Goal: Communication & Community: Answer question/provide support

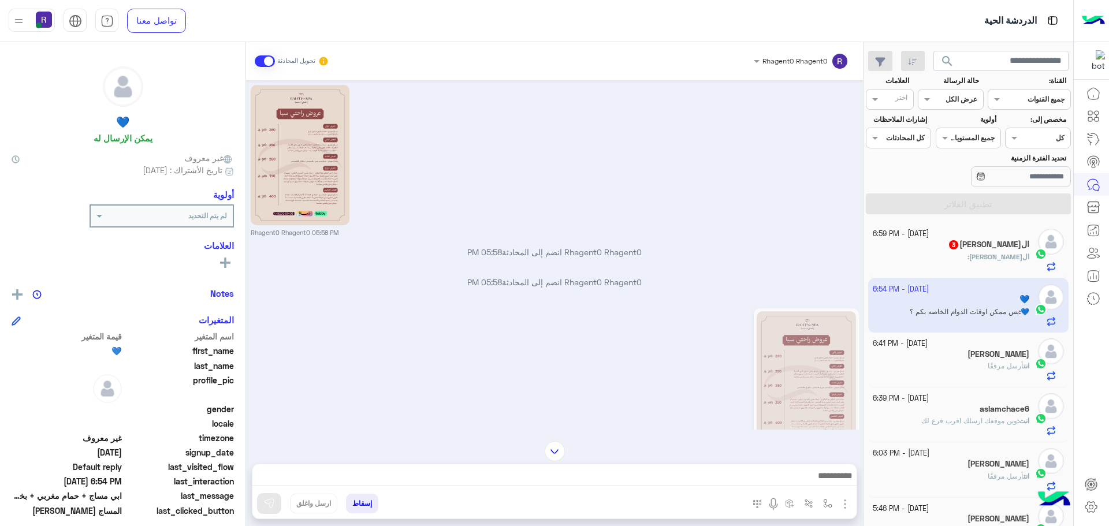
scroll to position [1182, 0]
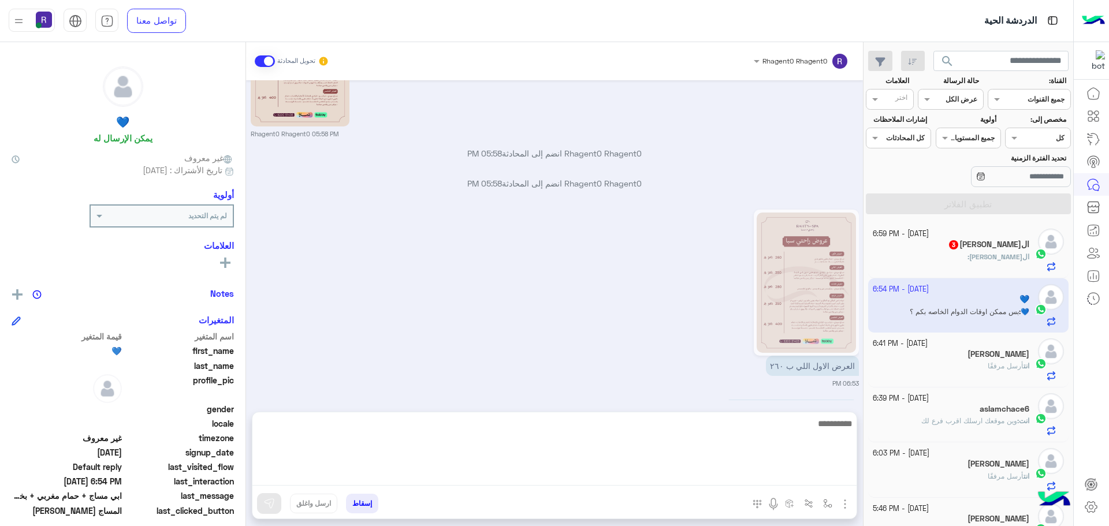
click at [650, 479] on textarea at bounding box center [554, 450] width 604 height 69
type textarea "*******"
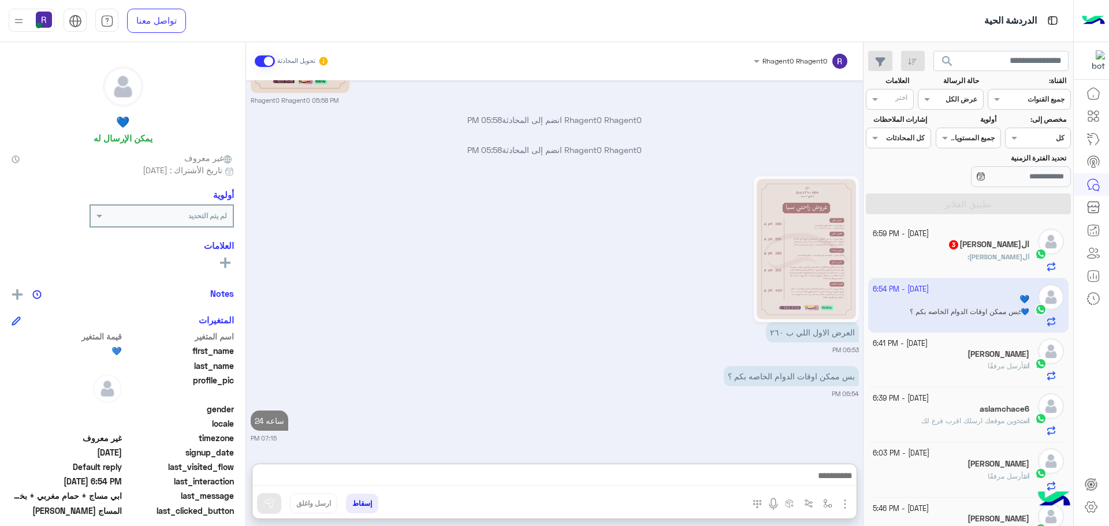
click at [1007, 252] on span "الحمدلله" at bounding box center [999, 256] width 60 height 9
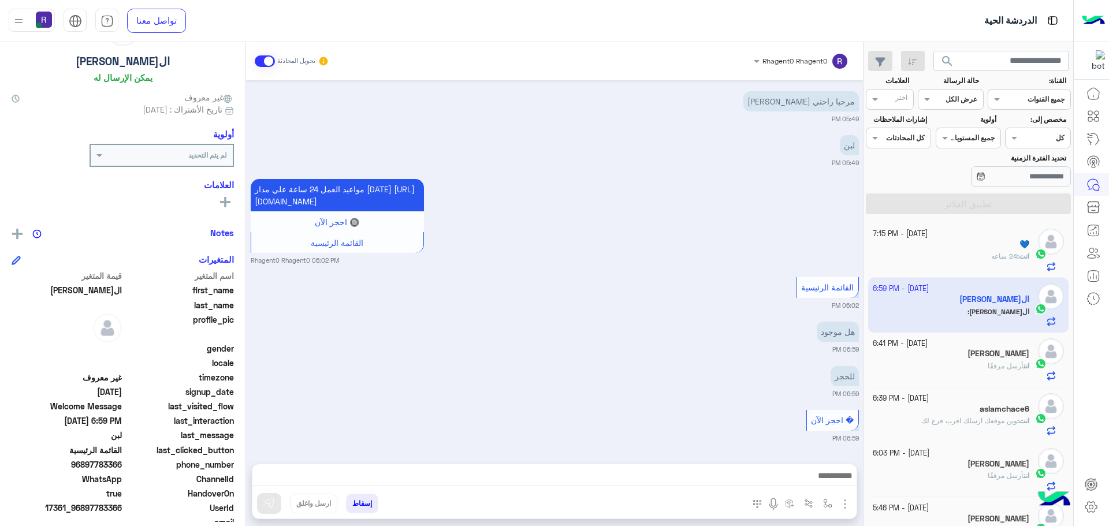
scroll to position [110, 0]
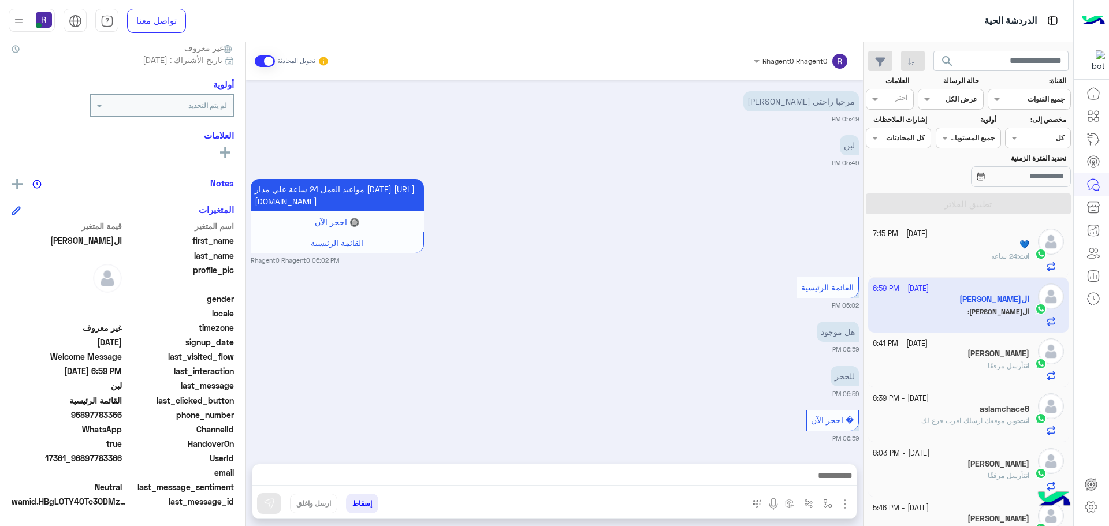
click at [999, 263] on div "انت : 24 ساعه" at bounding box center [951, 261] width 157 height 20
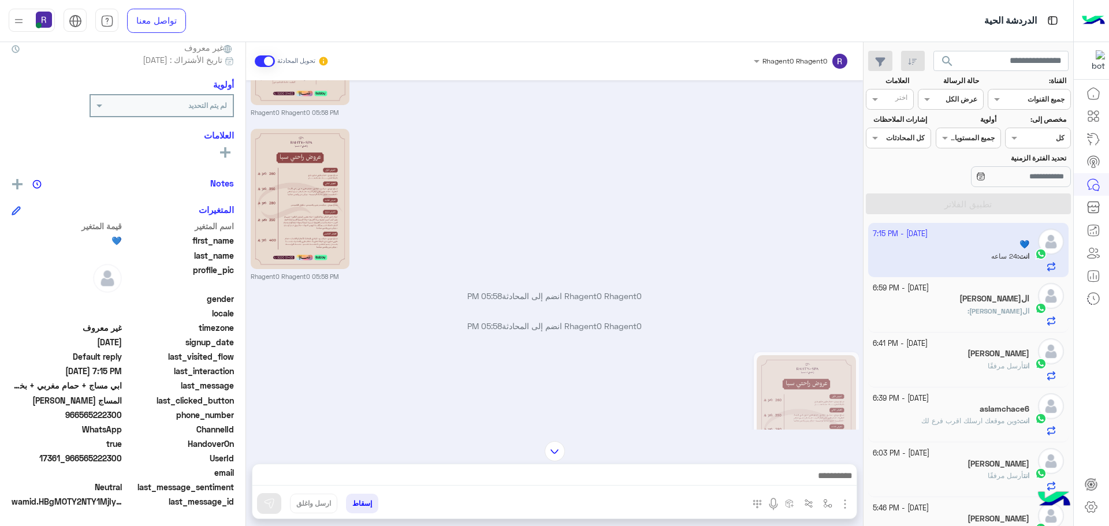
scroll to position [1226, 0]
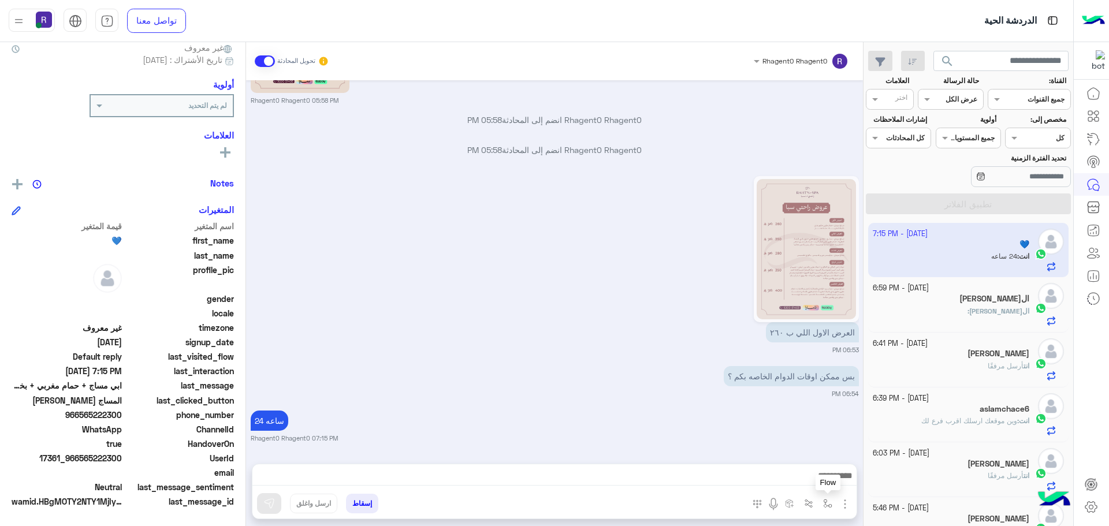
click at [823, 503] on img "button" at bounding box center [827, 503] width 9 height 9
click at [815, 485] on div "أدخل اسم مجموعة الرسائل" at bounding box center [787, 478] width 99 height 21
click at [807, 424] on span "الجنادرية" at bounding box center [815, 420] width 32 height 10
type textarea "*********"
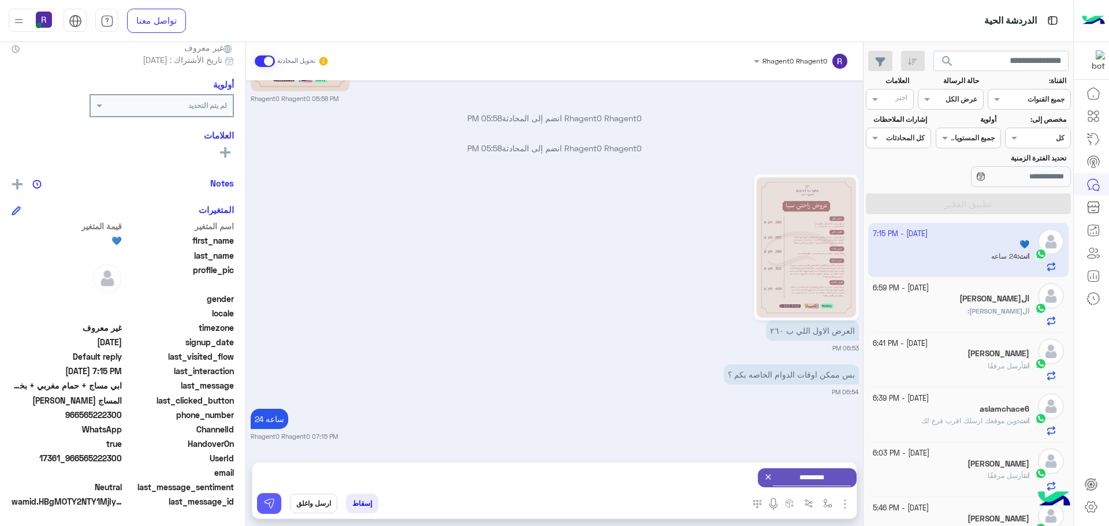
click at [276, 497] on button at bounding box center [269, 503] width 24 height 21
click at [831, 505] on img "button" at bounding box center [827, 503] width 9 height 9
click at [818, 480] on input "text" at bounding box center [802, 476] width 58 height 10
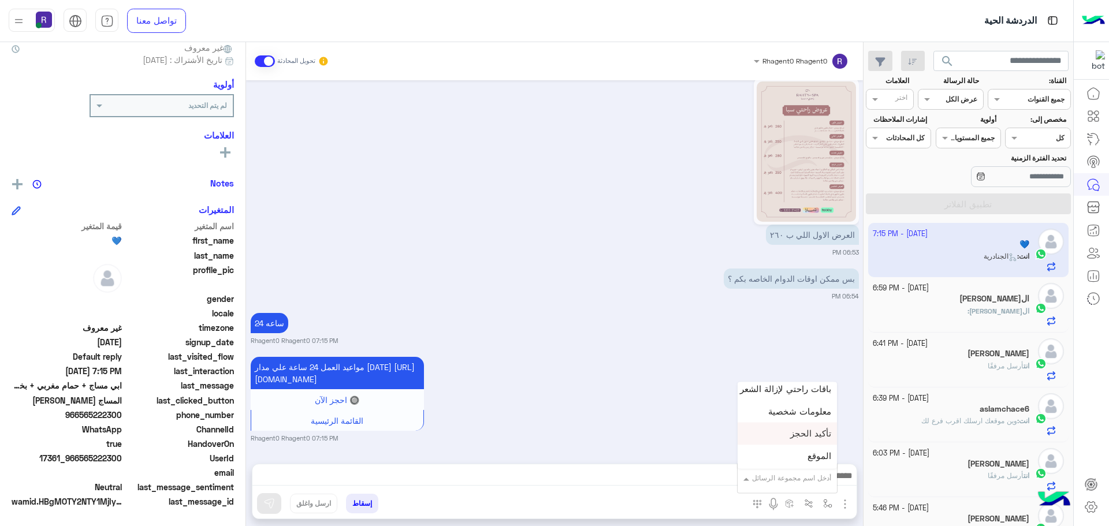
scroll to position [751, 0]
click at [807, 424] on span "الجنادرية" at bounding box center [815, 420] width 32 height 10
type textarea "*********"
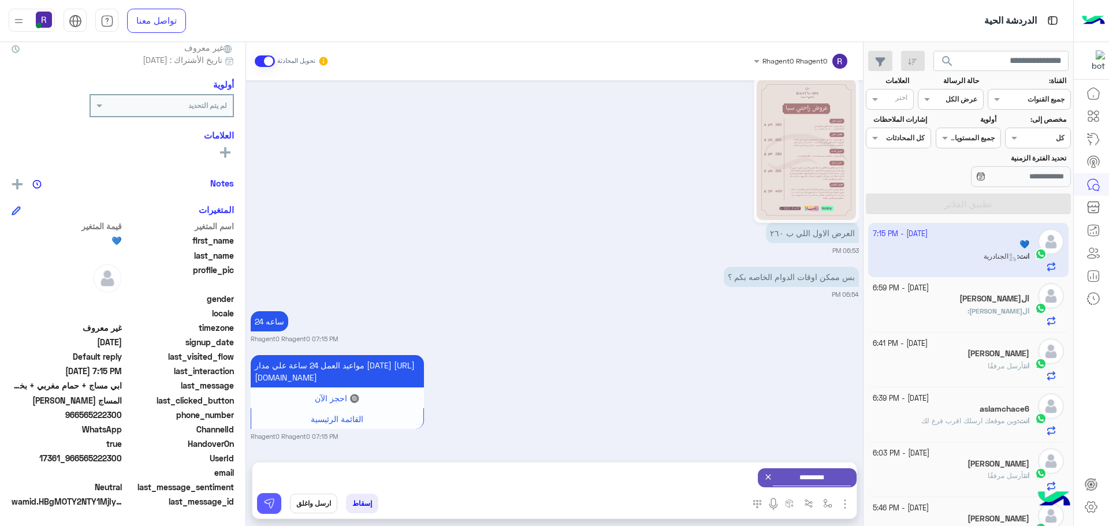
click at [272, 498] on img at bounding box center [269, 504] width 12 height 12
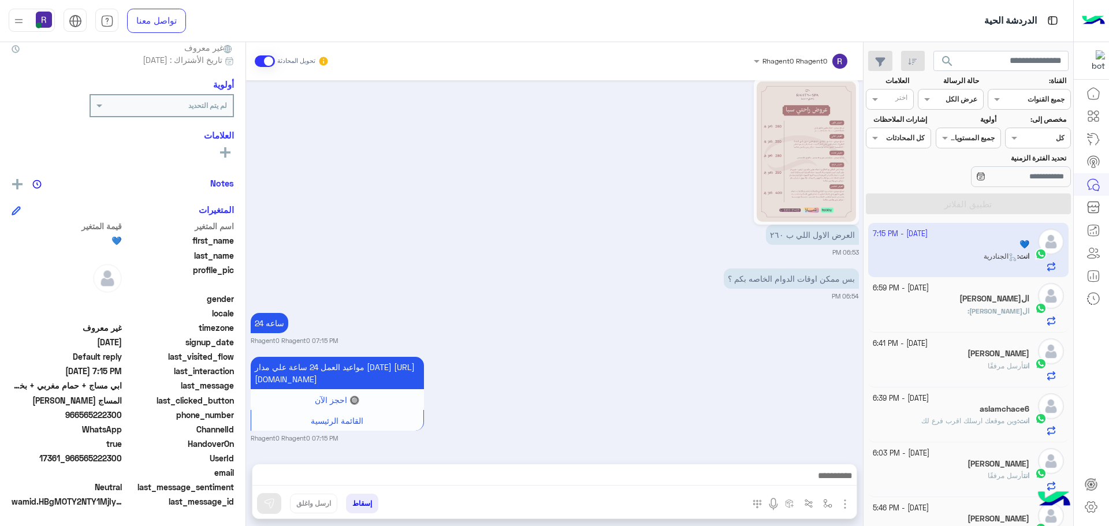
scroll to position [1337, 0]
click at [829, 502] on img "button" at bounding box center [827, 503] width 9 height 9
click at [821, 479] on input "text" at bounding box center [802, 476] width 58 height 10
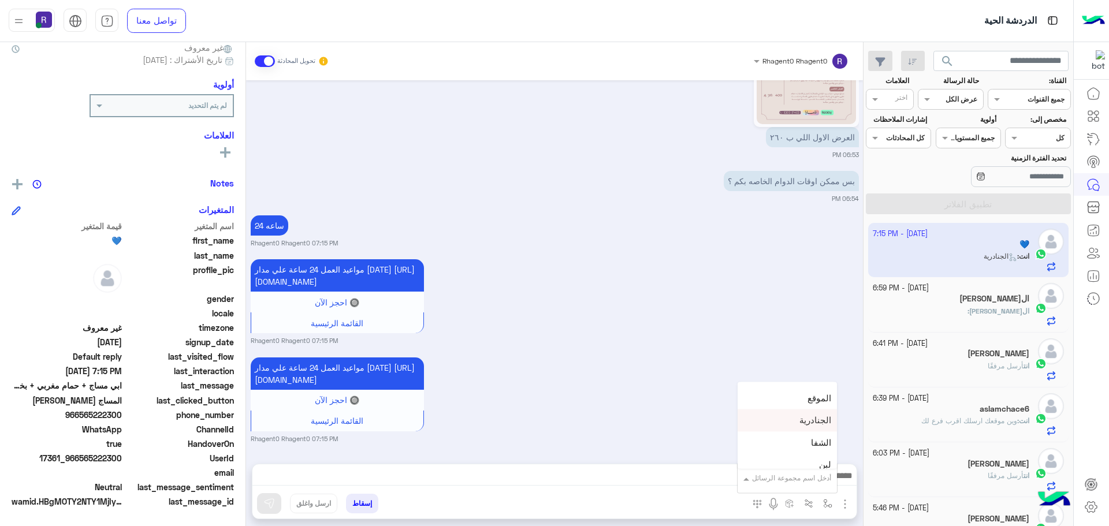
scroll to position [809, 0]
click at [814, 414] on div "لبن" at bounding box center [787, 407] width 99 height 23
type textarea "***"
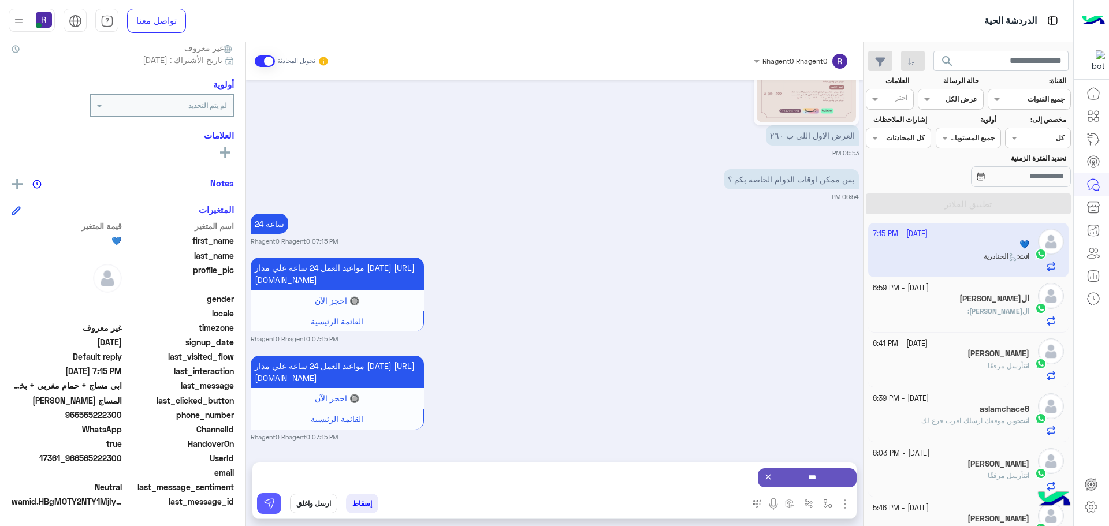
click at [270, 508] on img at bounding box center [269, 504] width 12 height 12
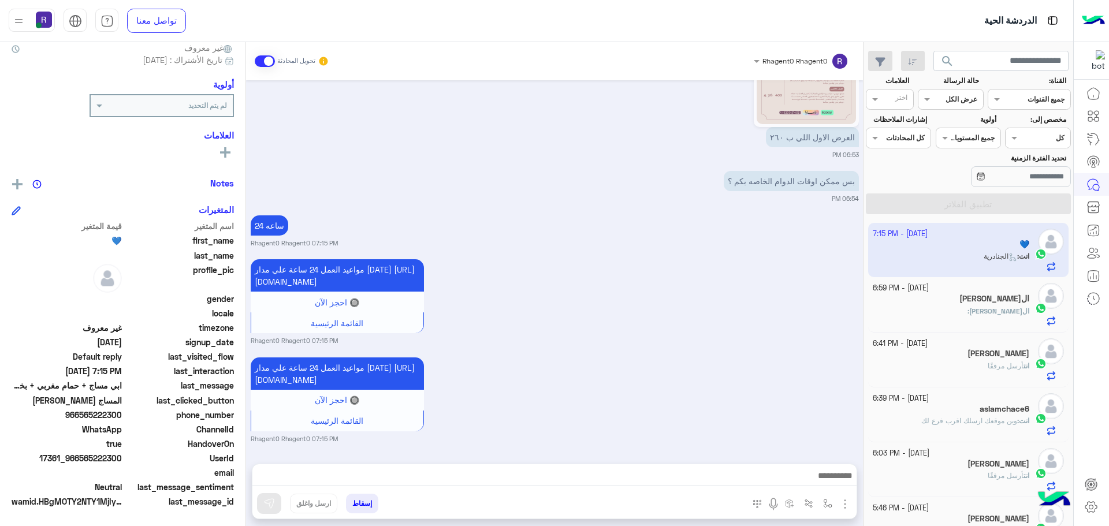
scroll to position [1446, 0]
click at [982, 315] on div "الحمدلله :" at bounding box center [951, 316] width 157 height 20
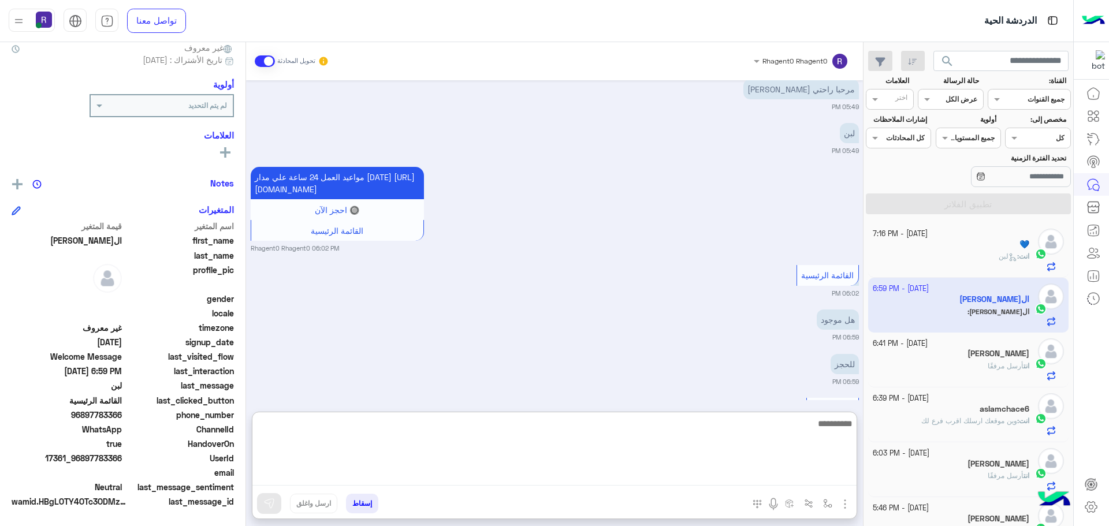
click at [594, 475] on textarea at bounding box center [554, 450] width 604 height 69
type textarea "**********"
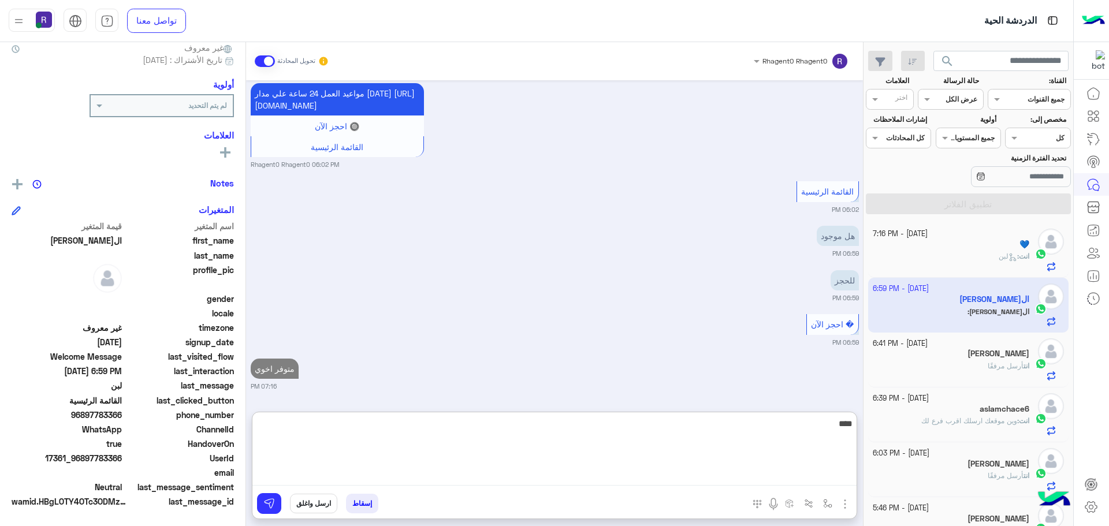
type textarea "****"
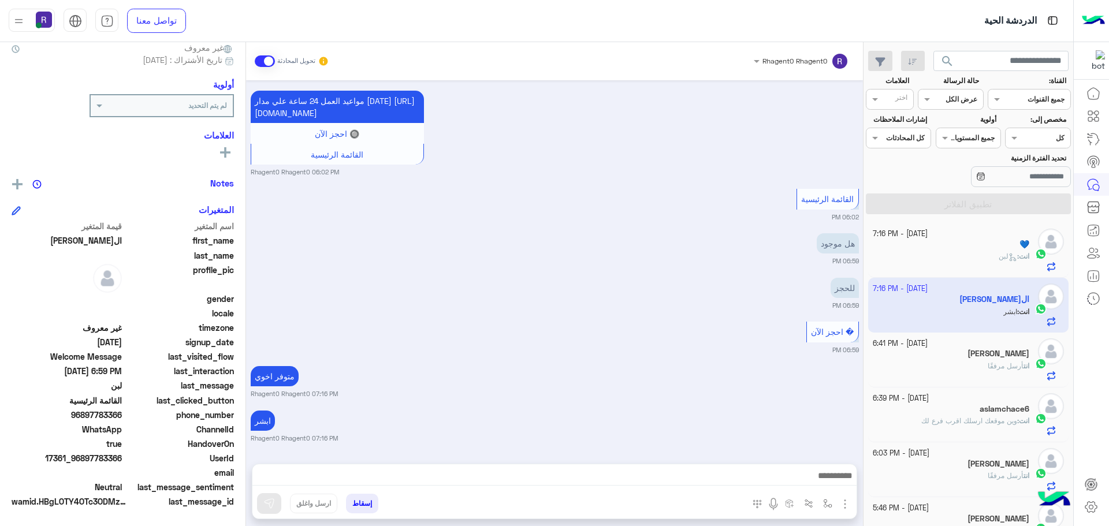
click at [697, 348] on div "Sep 23, 2025 Rhagent0 Rhagent0 12:42 AM Rhagent0 Rhagent0 12:42 AM Rhagent0 Rha…" at bounding box center [554, 266] width 617 height 372
click at [1009, 253] on icon at bounding box center [1013, 257] width 9 height 9
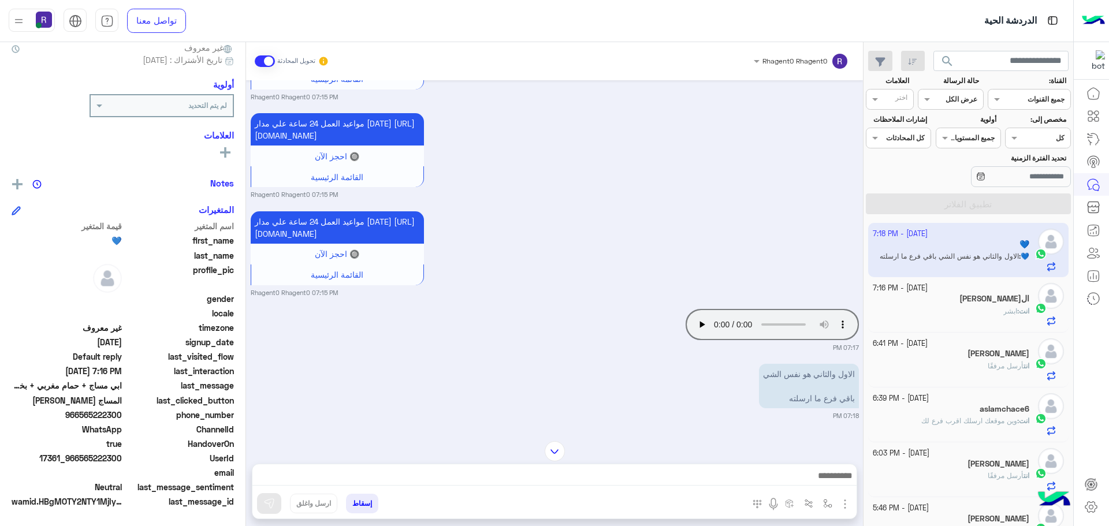
scroll to position [1612, 0]
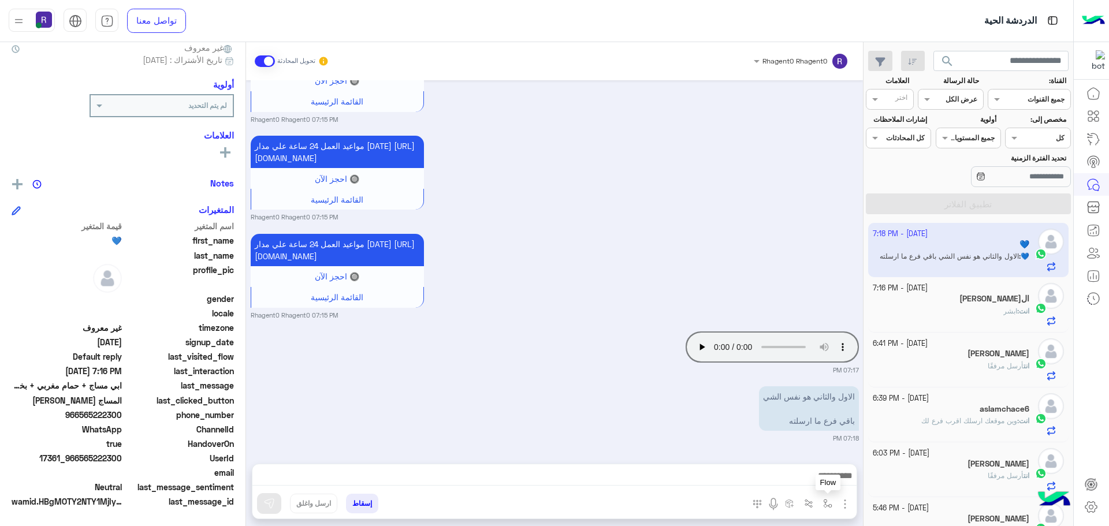
click at [827, 501] on img "button" at bounding box center [827, 503] width 9 height 9
click at [813, 479] on input "text" at bounding box center [802, 476] width 58 height 10
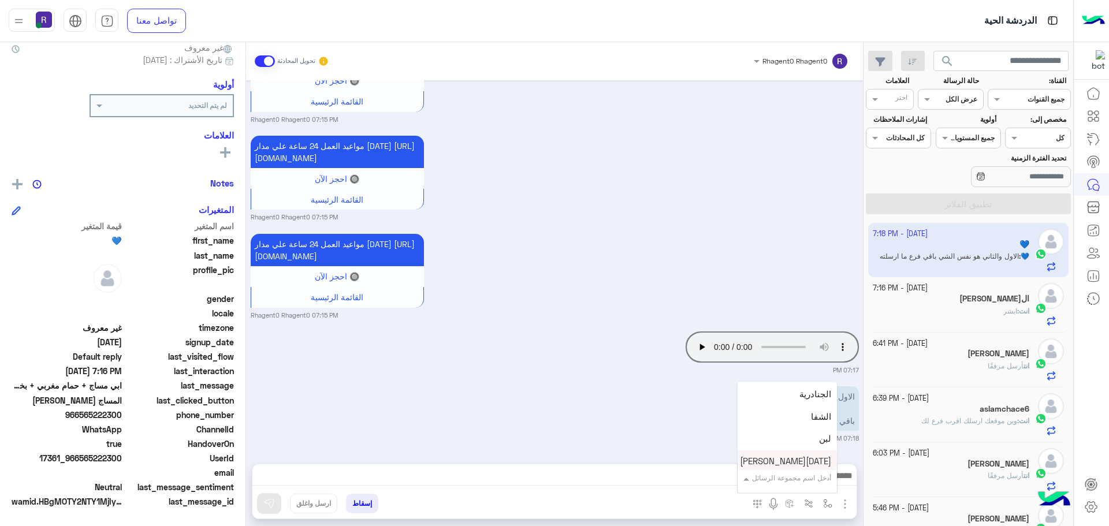
scroll to position [751, 0]
click at [806, 438] on div "الشفا" at bounding box center [787, 442] width 99 height 23
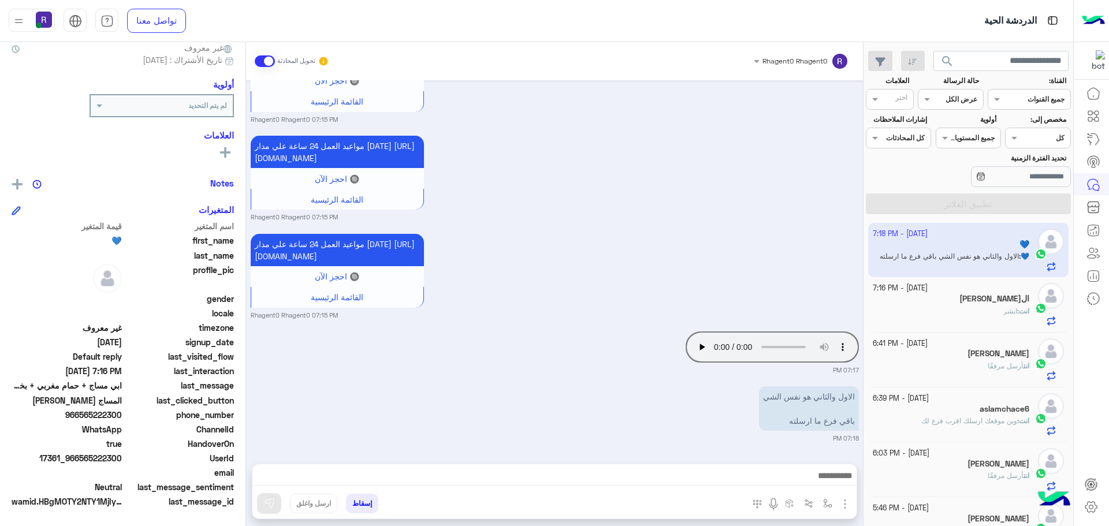
type textarea "*****"
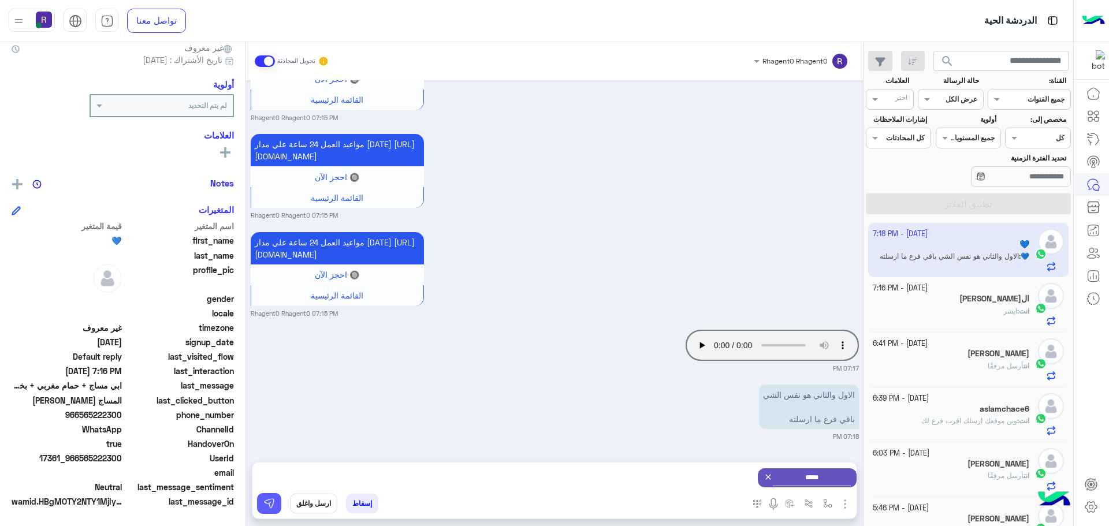
click at [267, 509] on img at bounding box center [269, 504] width 12 height 12
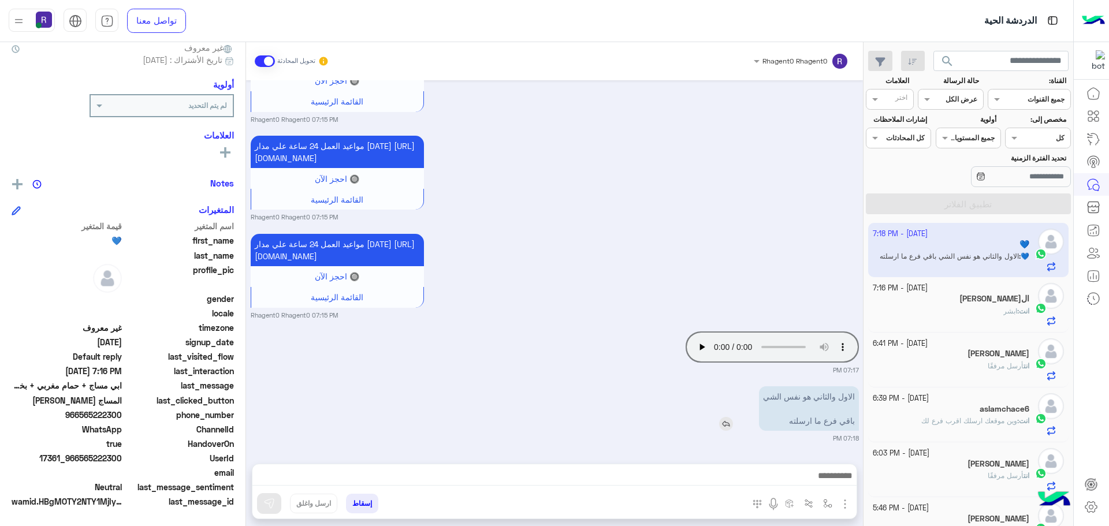
scroll to position [1612, 0]
click at [1023, 311] on span "انت" at bounding box center [1024, 311] width 10 height 9
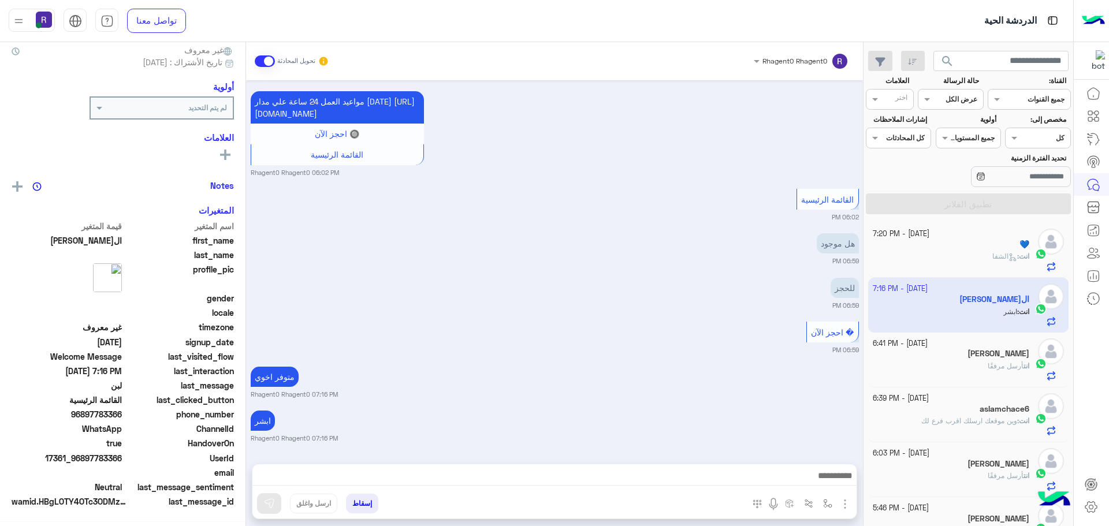
scroll to position [110, 0]
click at [1010, 260] on icon at bounding box center [1013, 257] width 9 height 9
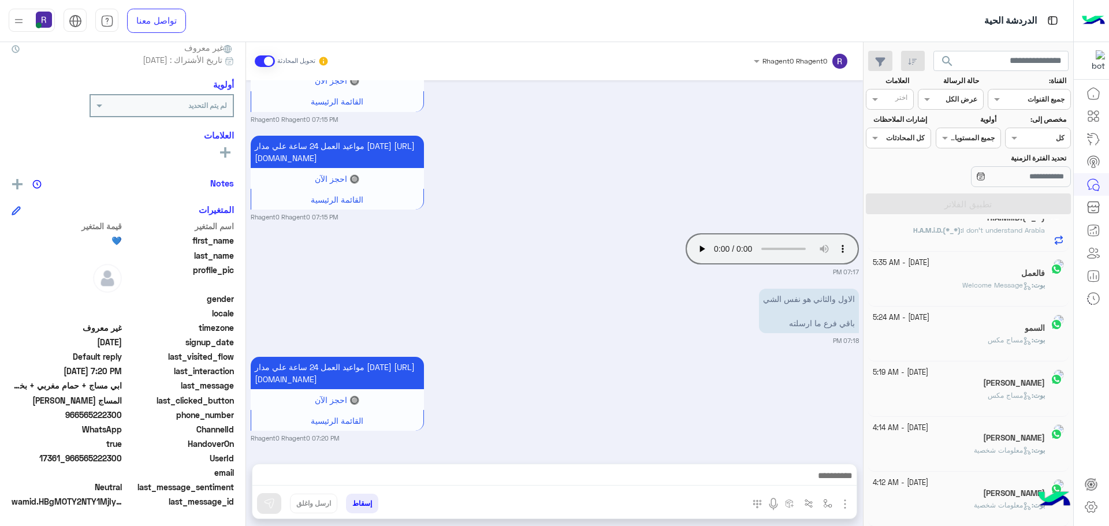
scroll to position [6, 0]
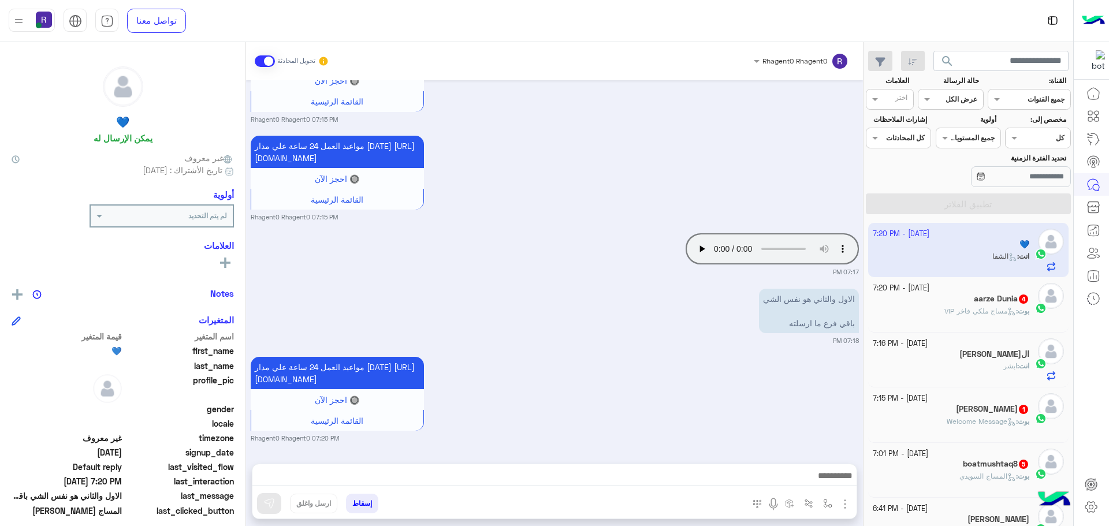
click at [976, 473] on span "المساج السويدي" at bounding box center [987, 476] width 57 height 9
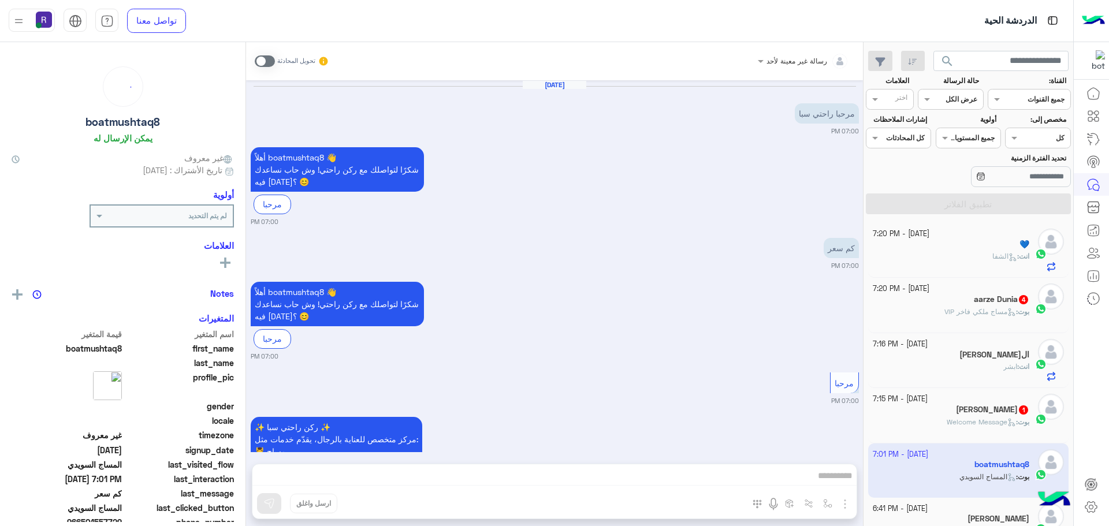
scroll to position [494, 0]
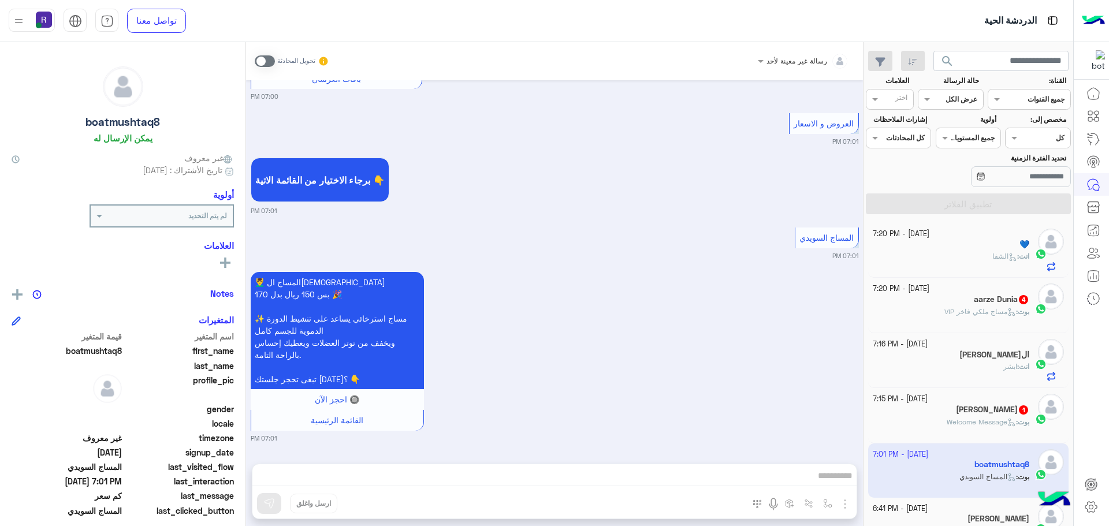
click at [270, 62] on span at bounding box center [265, 61] width 20 height 12
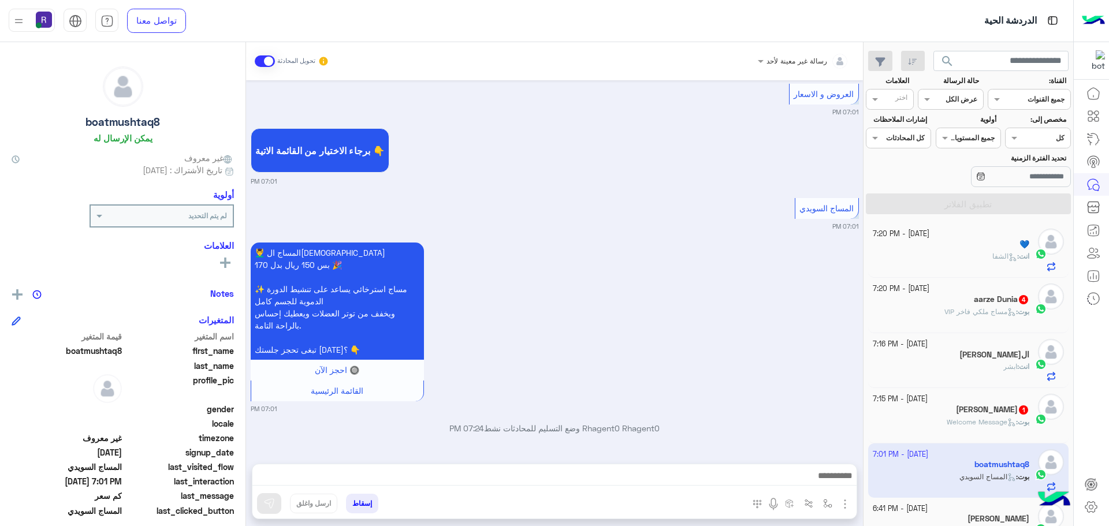
click at [847, 508] on img "button" at bounding box center [845, 504] width 14 height 14
click at [835, 483] on button "الصور" at bounding box center [827, 478] width 49 height 23
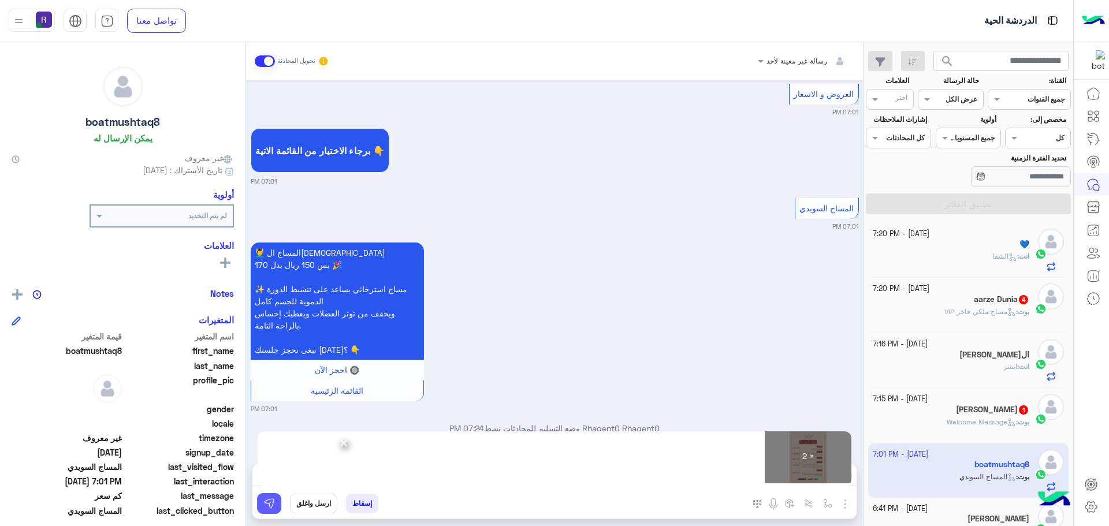
click at [269, 498] on img at bounding box center [269, 504] width 12 height 12
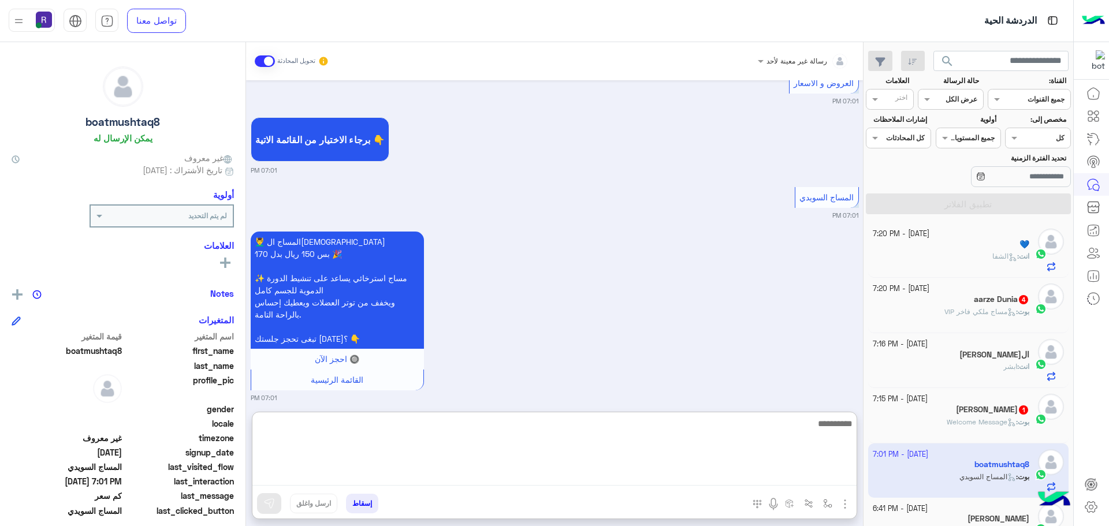
paste textarea "**********"
type textarea "**********"
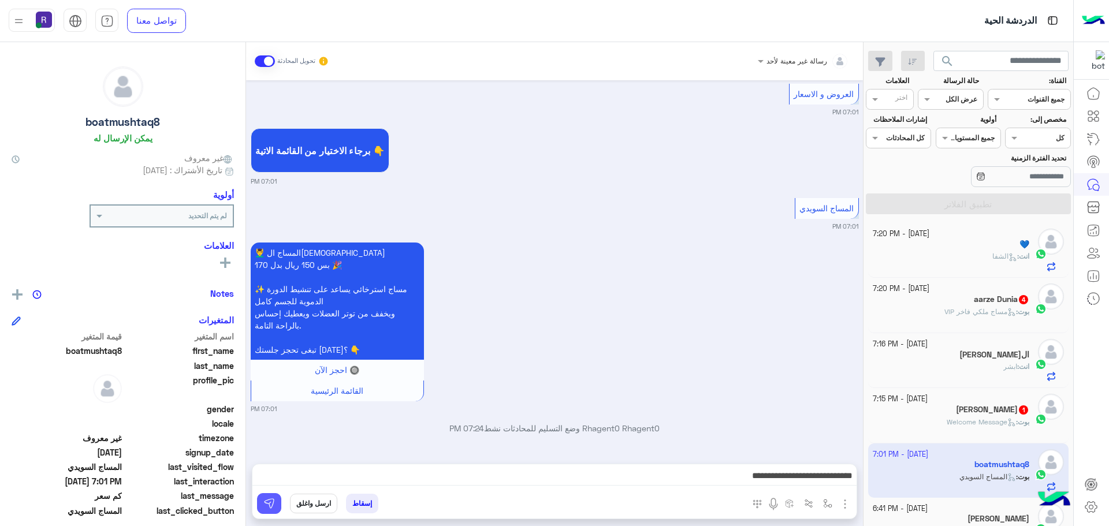
click at [269, 502] on img at bounding box center [269, 504] width 12 height 12
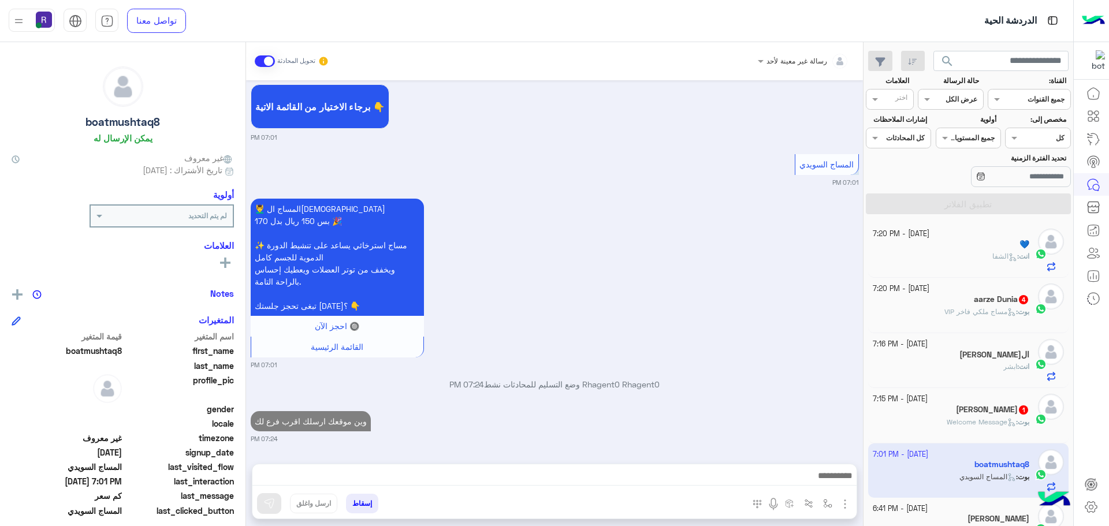
click at [916, 417] on div "بوت : Welcome Message" at bounding box center [951, 427] width 157 height 20
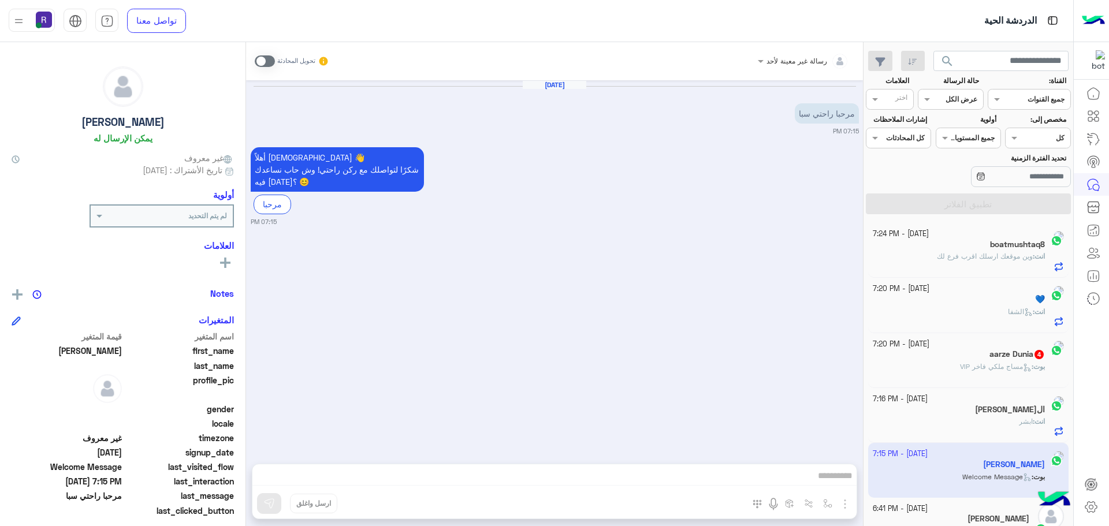
click at [268, 59] on span at bounding box center [265, 61] width 20 height 12
click at [267, 64] on span at bounding box center [265, 61] width 20 height 12
click at [271, 63] on span at bounding box center [265, 61] width 20 height 12
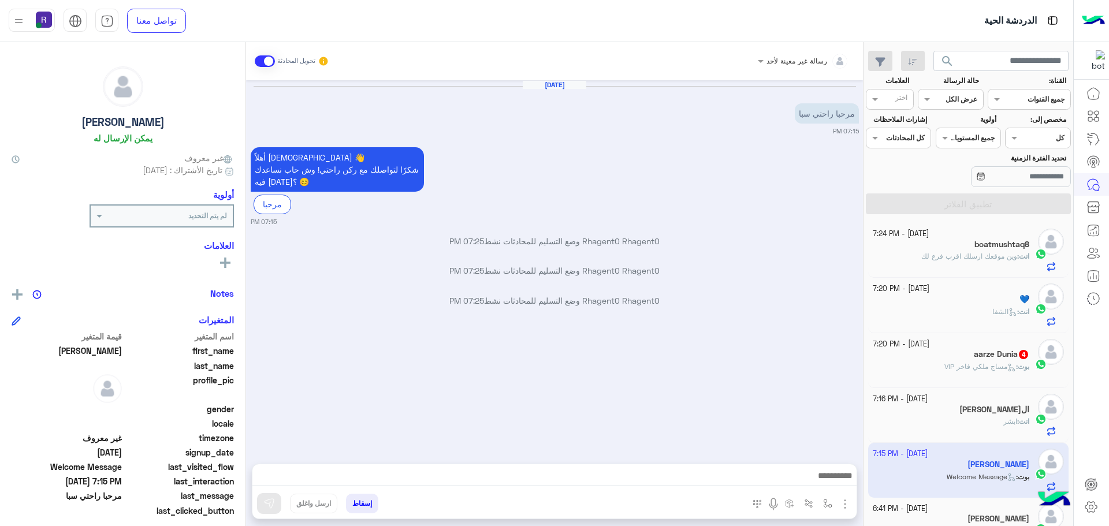
click at [844, 507] on img "button" at bounding box center [845, 504] width 14 height 14
click at [840, 481] on img at bounding box center [842, 478] width 9 height 13
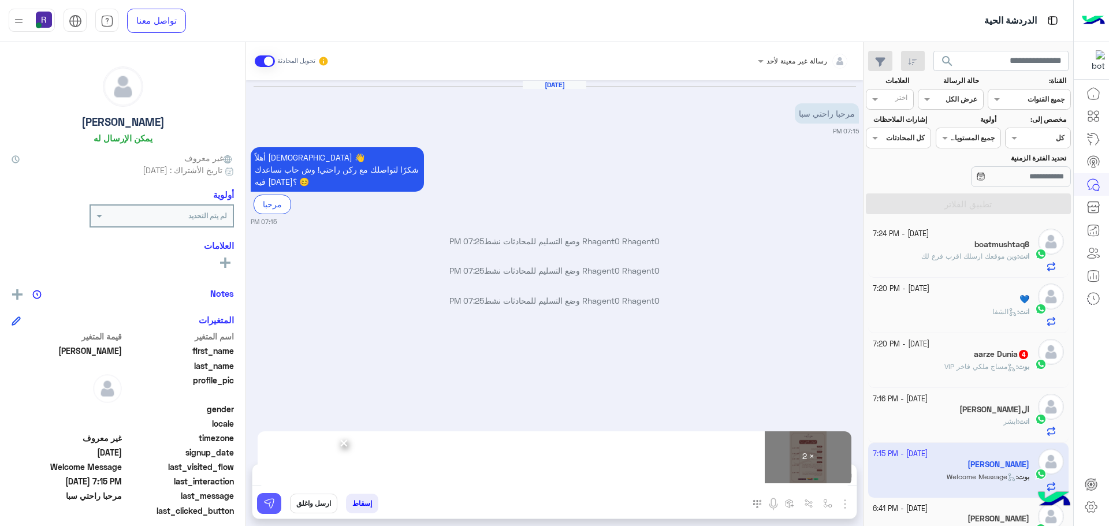
click at [273, 503] on img at bounding box center [269, 504] width 12 height 12
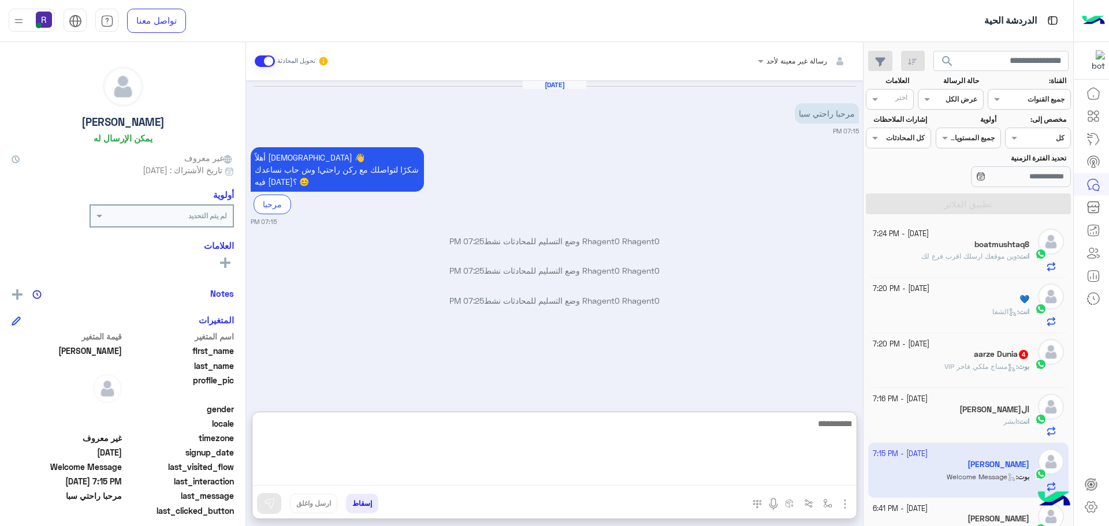
paste textarea "**********"
type textarea "**********"
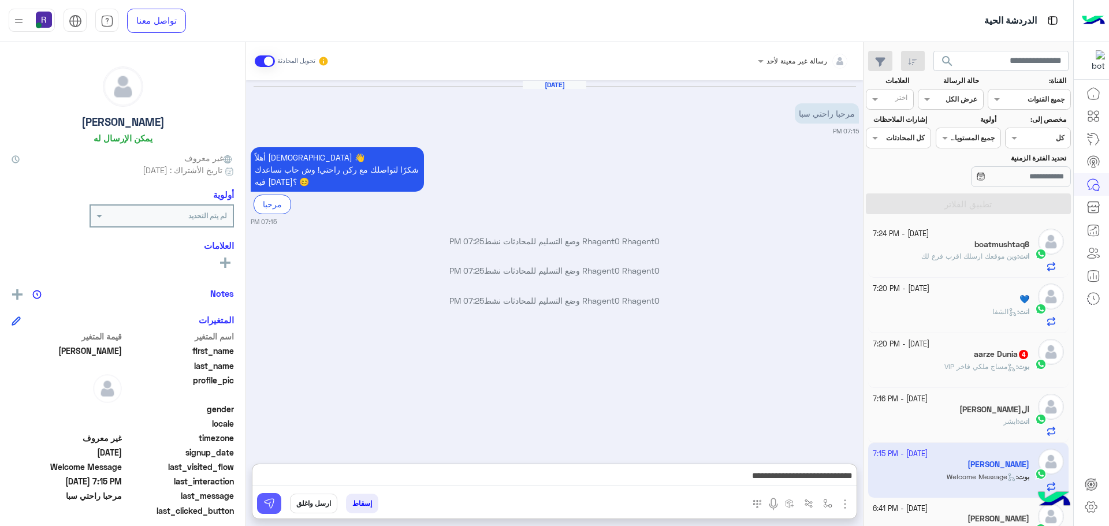
click at [263, 496] on button at bounding box center [269, 503] width 24 height 21
click at [953, 355] on div "aarze Dunia 4" at bounding box center [951, 355] width 157 height 12
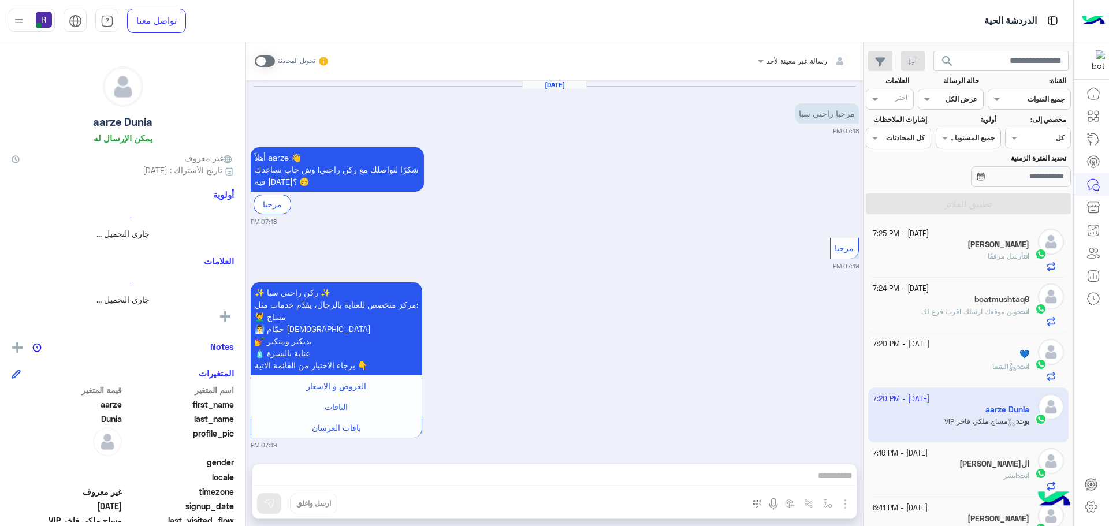
scroll to position [433, 0]
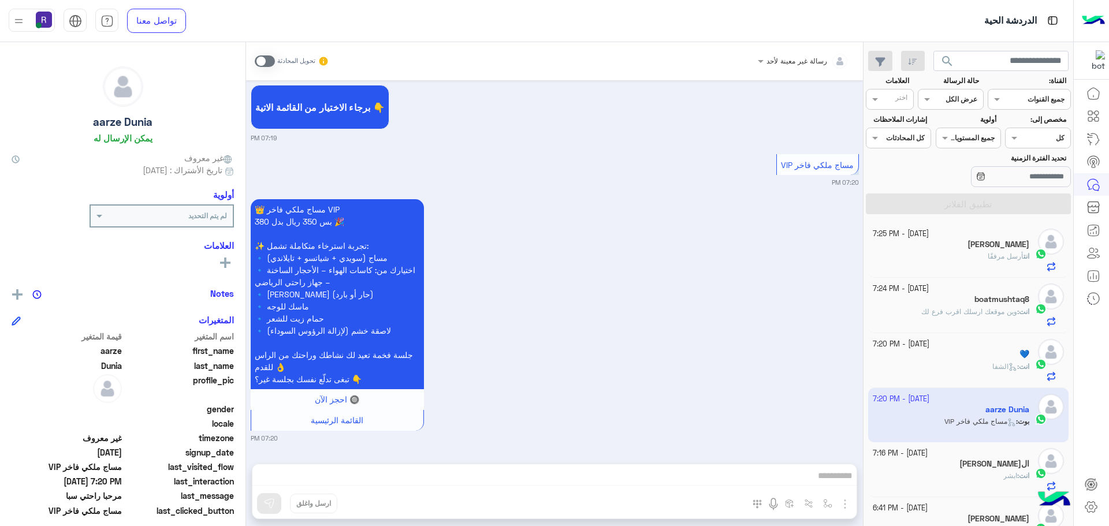
click at [271, 59] on span at bounding box center [265, 61] width 20 height 12
click at [271, 63] on span at bounding box center [265, 61] width 20 height 12
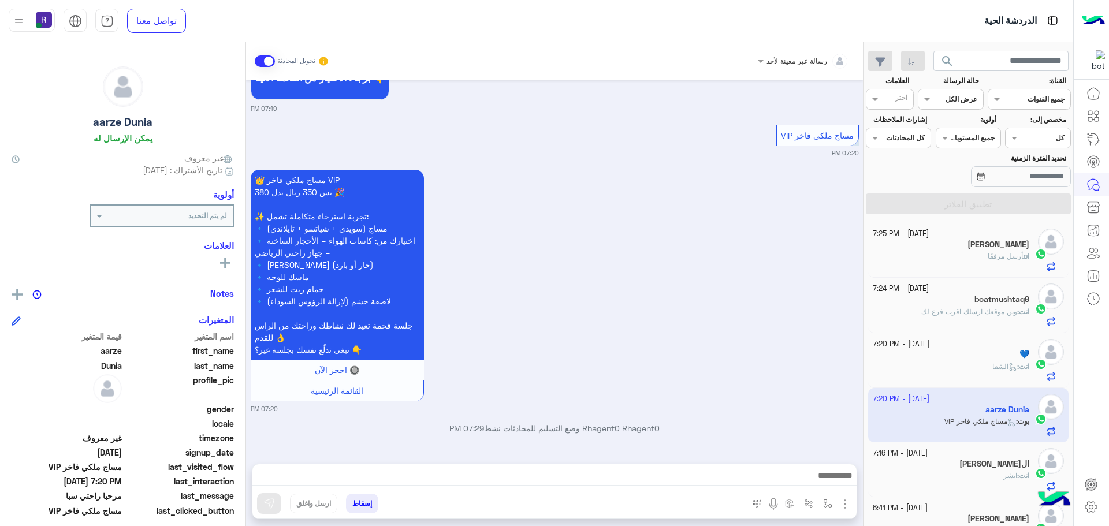
click at [847, 508] on img "button" at bounding box center [845, 504] width 14 height 14
click at [833, 478] on span "الصور" at bounding box center [822, 478] width 21 height 13
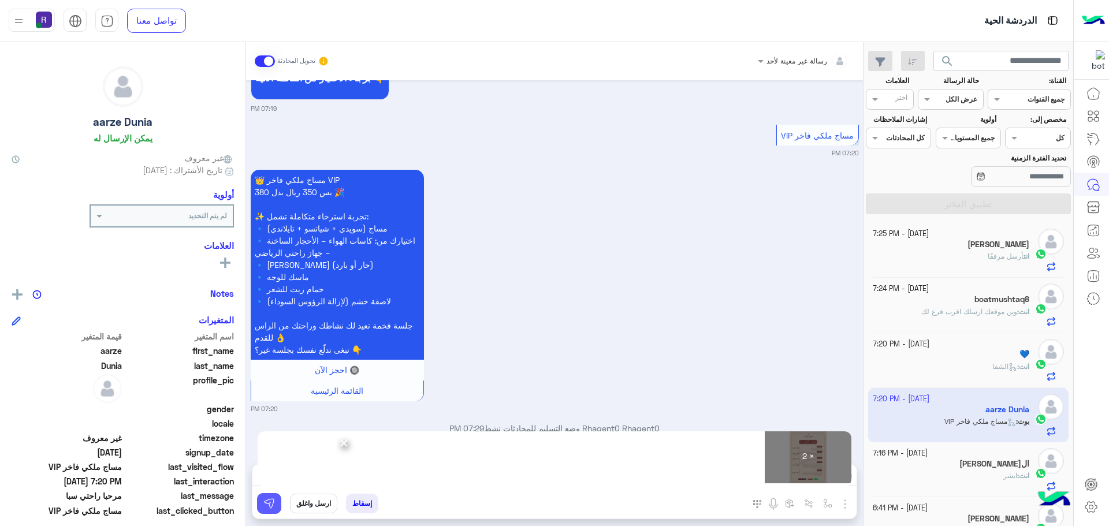
click at [266, 501] on img at bounding box center [269, 504] width 12 height 12
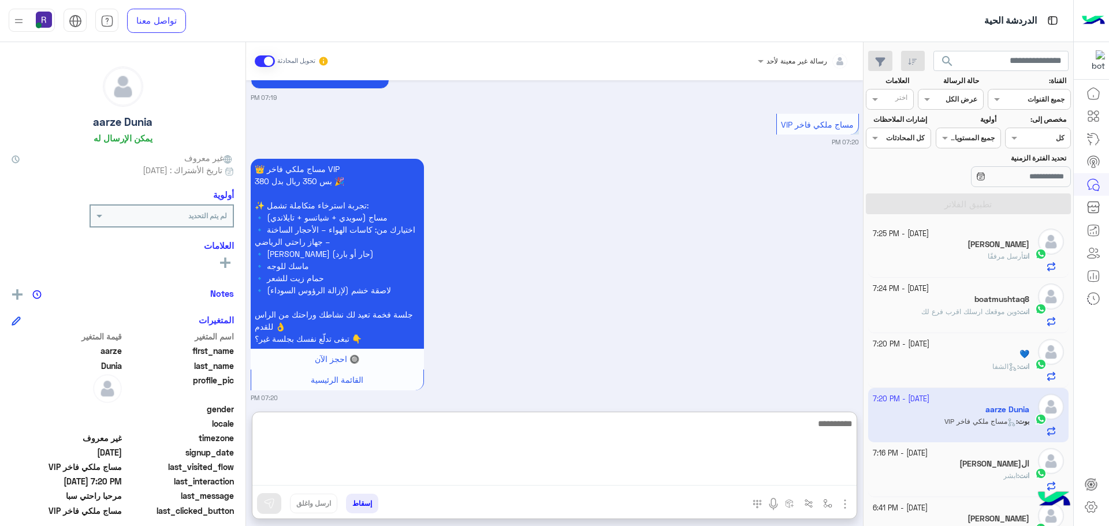
paste textarea "**********"
type textarea "**********"
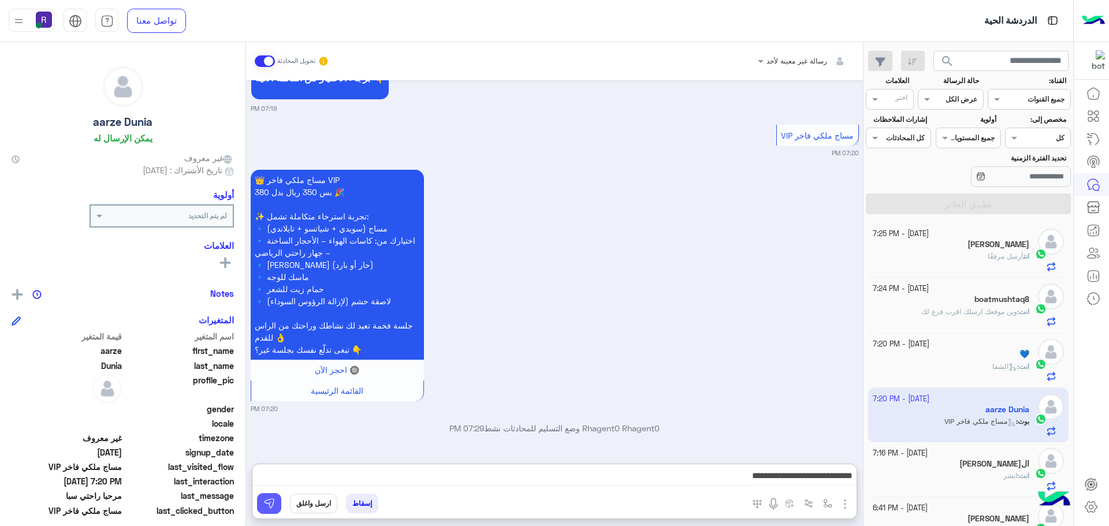
click at [271, 503] on img at bounding box center [269, 504] width 12 height 12
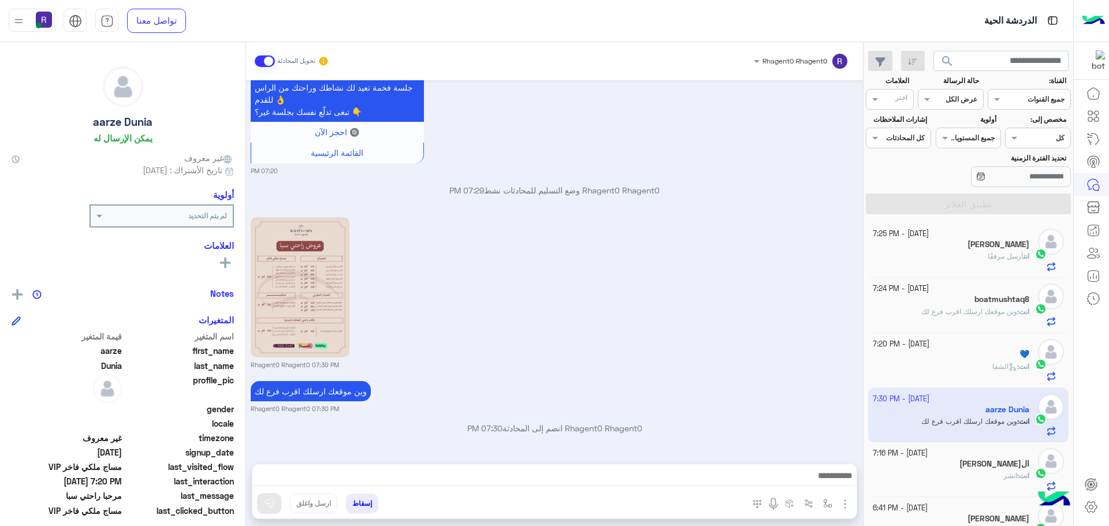
scroll to position [864, 0]
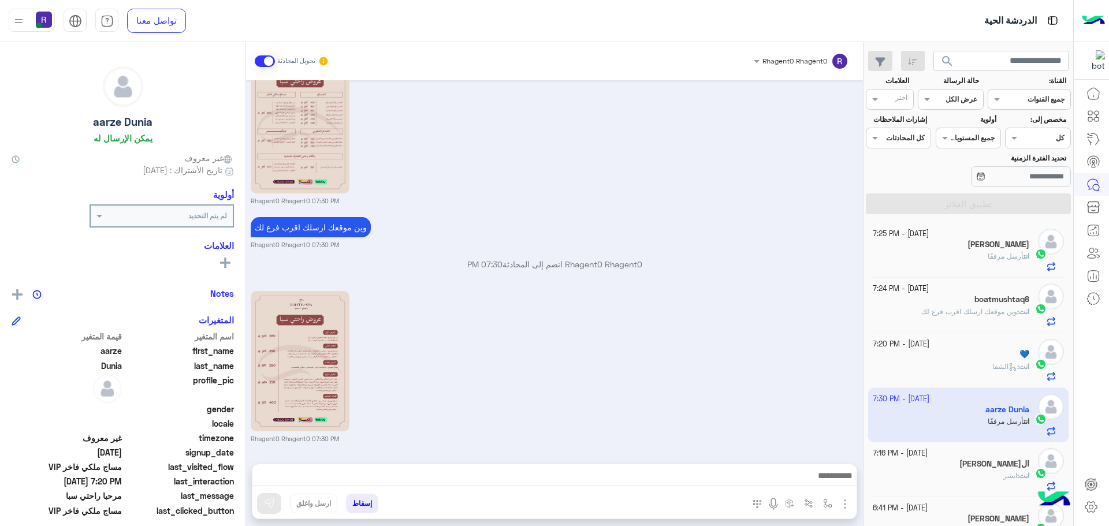
click at [786, 361] on div "Rhagent0 Rhagent0 07:30 PM" at bounding box center [555, 365] width 608 height 155
click at [967, 260] on div "انت أرسل مرفقًا" at bounding box center [951, 261] width 157 height 20
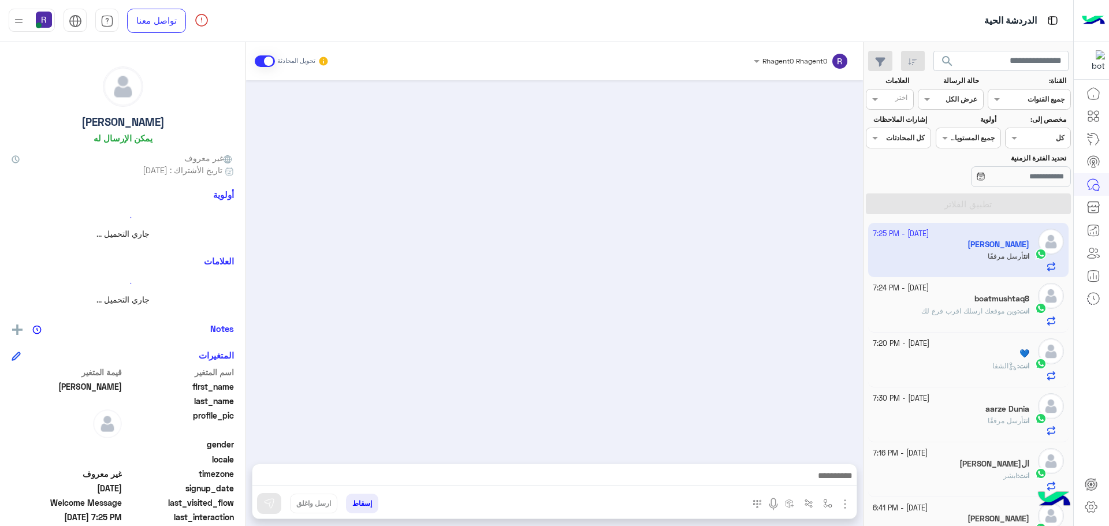
click at [959, 318] on div "انت : وين موقعك ارسلك اقرب فرع لك" at bounding box center [951, 316] width 157 height 20
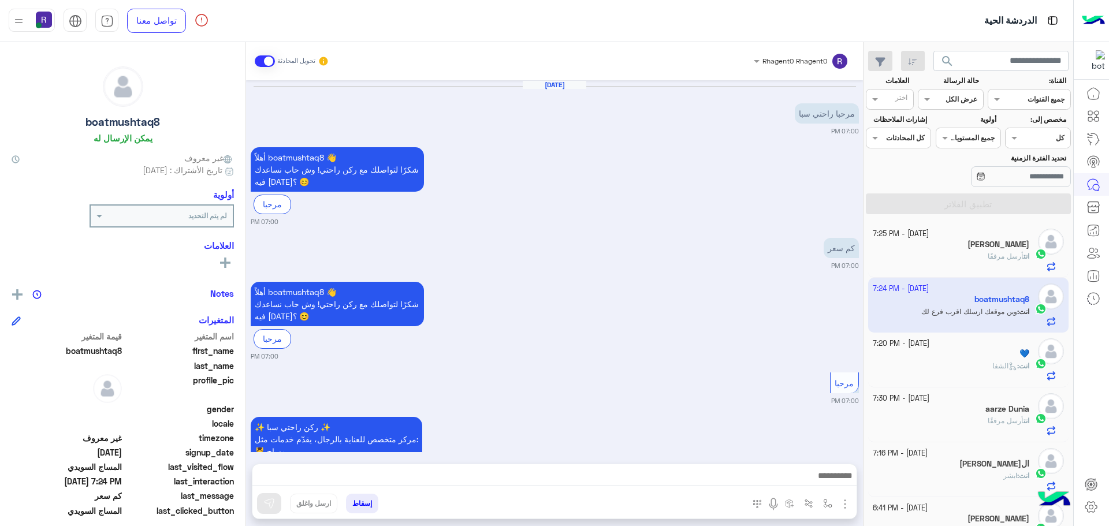
scroll to position [926, 0]
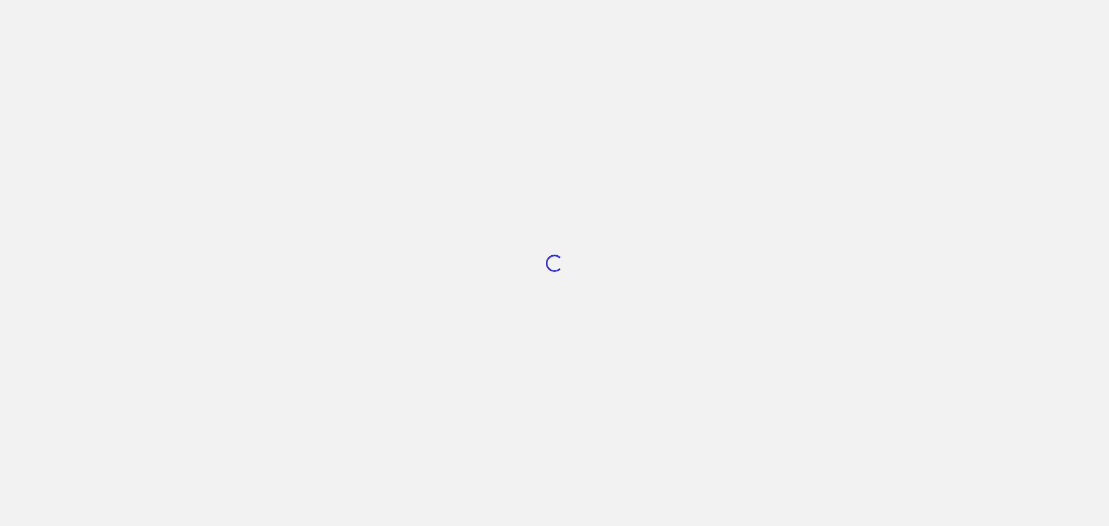
scroll to position [436, 0]
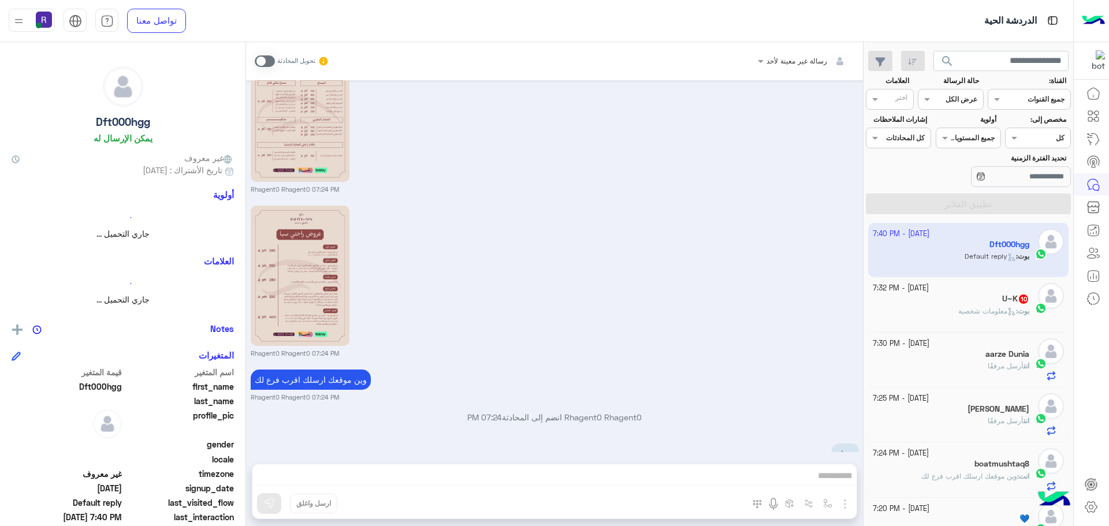
scroll to position [2630, 0]
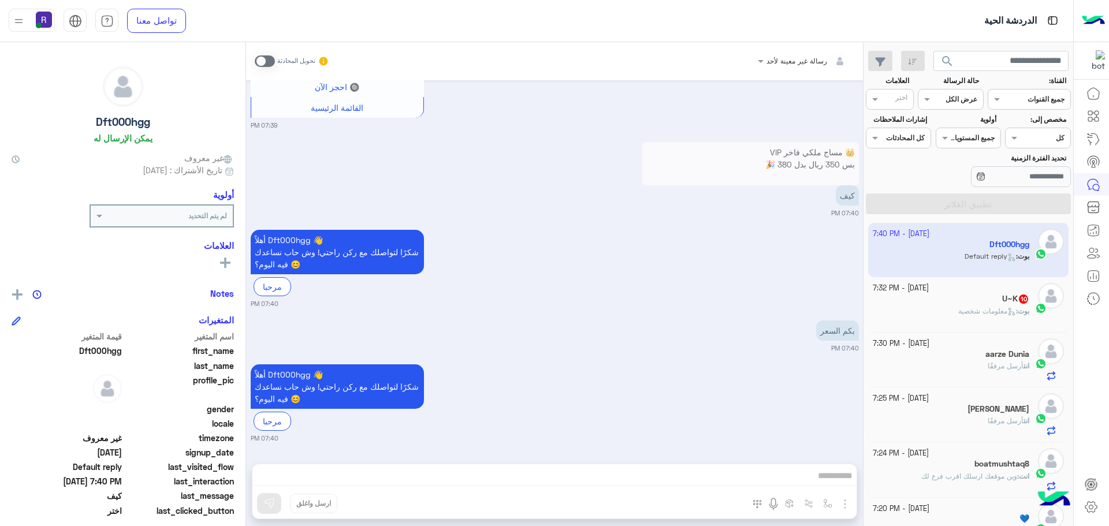
click at [269, 61] on span at bounding box center [265, 61] width 20 height 12
click at [271, 60] on span at bounding box center [265, 61] width 20 height 12
click at [271, 61] on span at bounding box center [265, 61] width 20 height 12
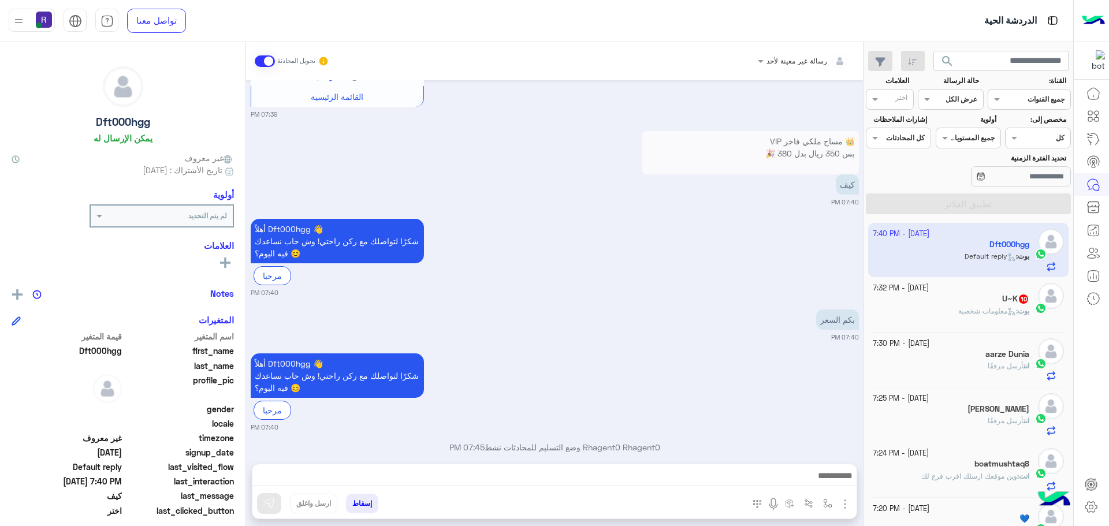
scroll to position [2659, 0]
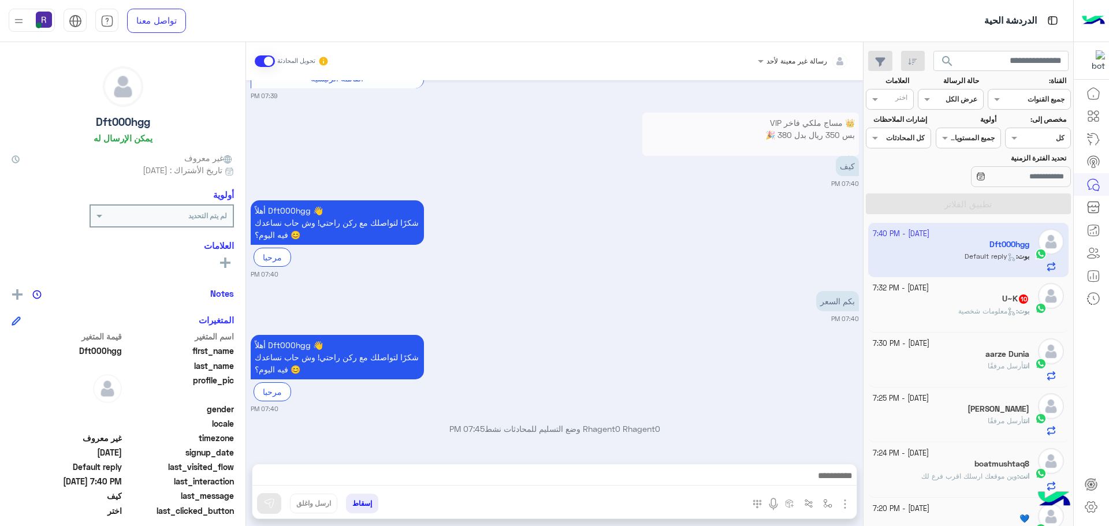
click at [844, 503] on img "button" at bounding box center [845, 504] width 14 height 14
click at [834, 482] on button "الصور" at bounding box center [827, 478] width 49 height 23
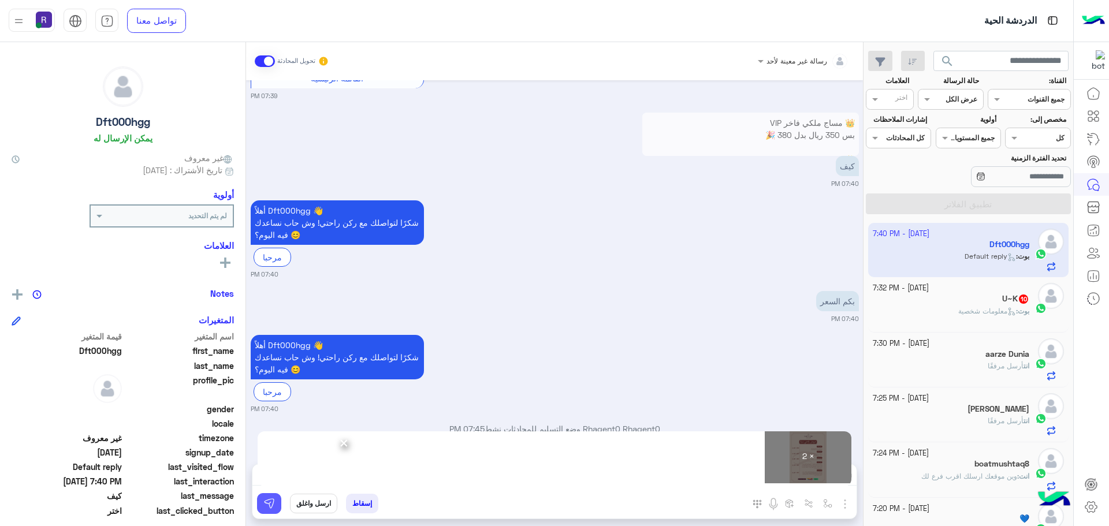
click at [274, 506] on img at bounding box center [269, 504] width 12 height 12
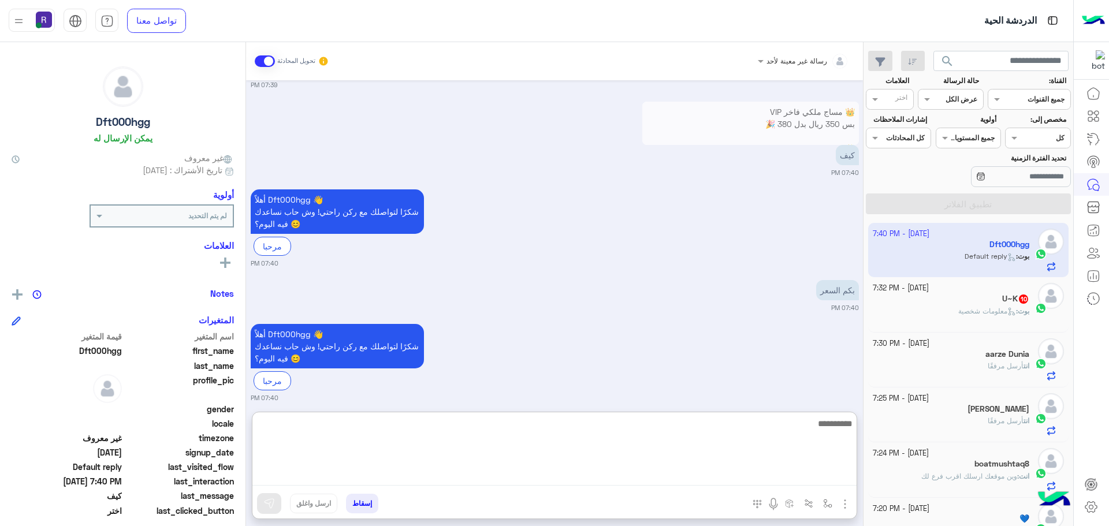
paste textarea "**********"
type textarea "**********"
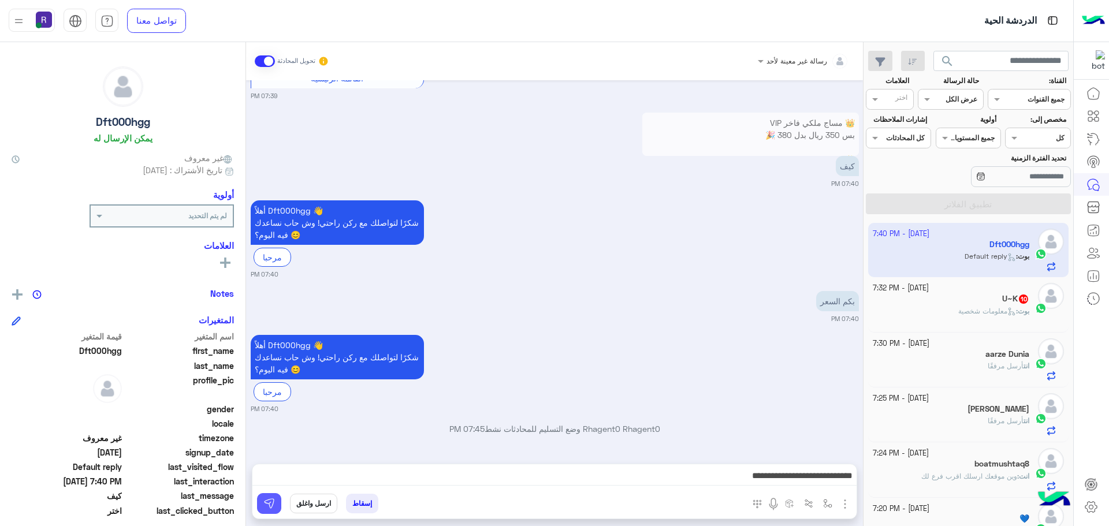
click at [267, 500] on img at bounding box center [269, 504] width 12 height 12
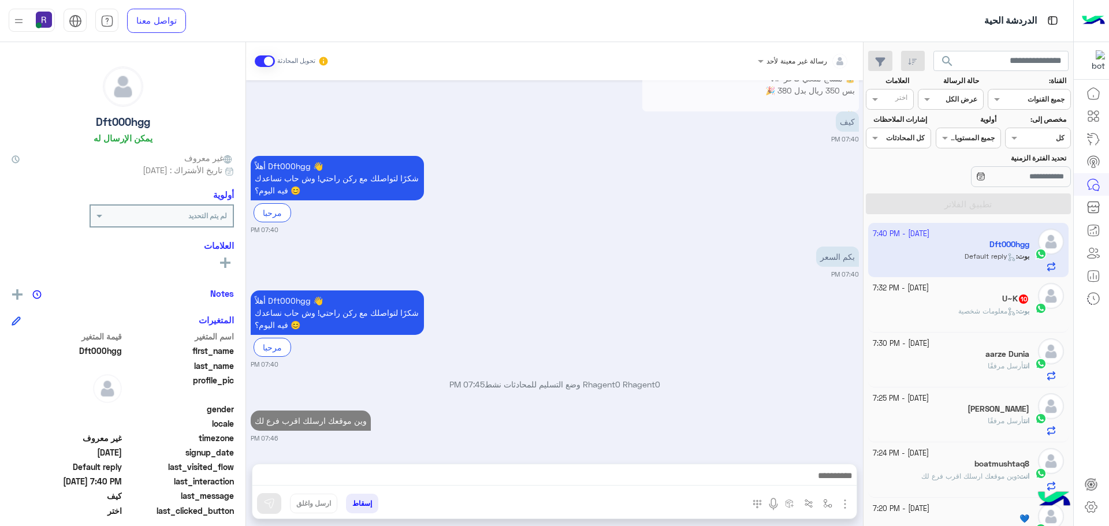
scroll to position [2704, 0]
click at [939, 317] on div "بوت : معلومات شخصية" at bounding box center [951, 316] width 157 height 20
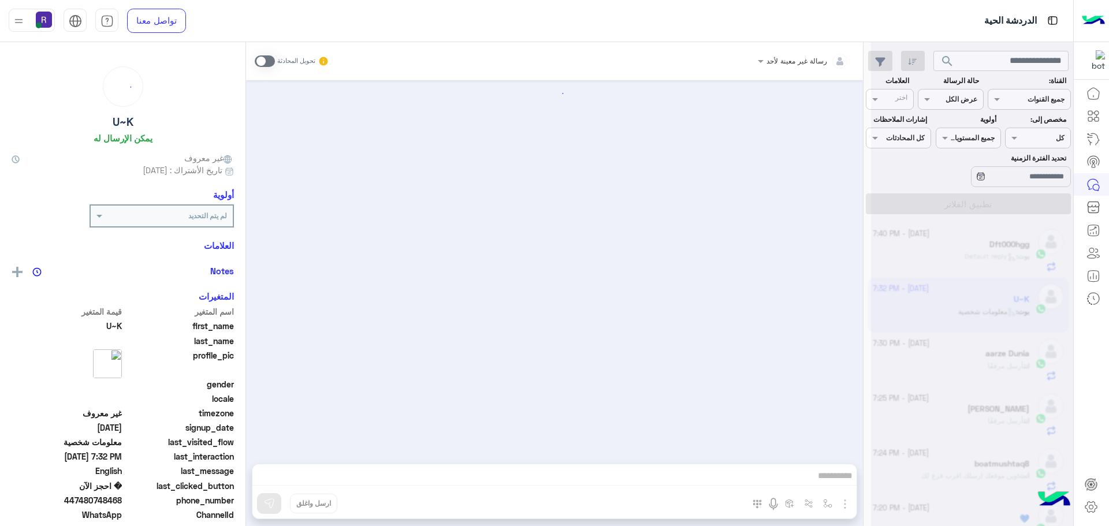
scroll to position [1376, 0]
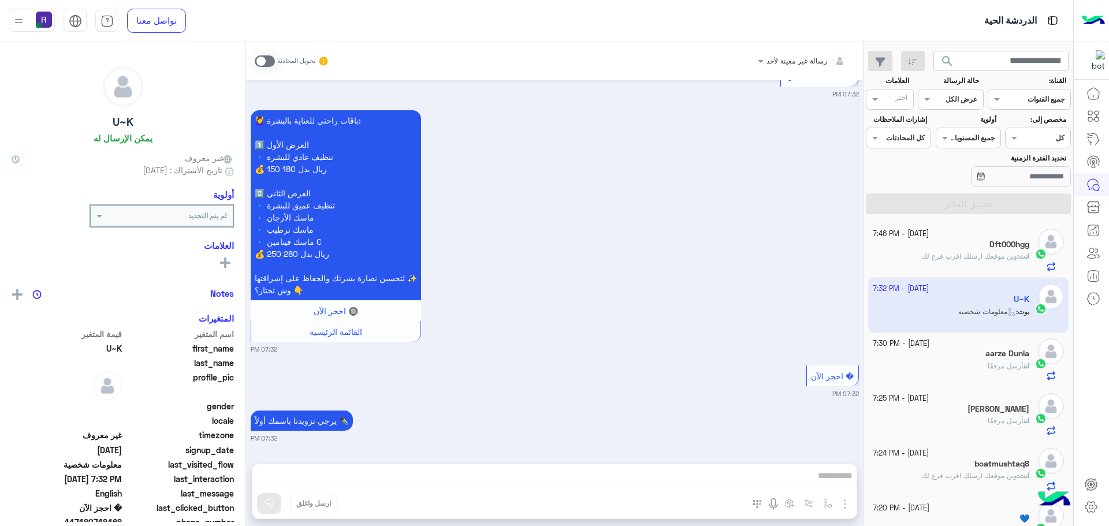
click at [269, 57] on span at bounding box center [265, 61] width 20 height 12
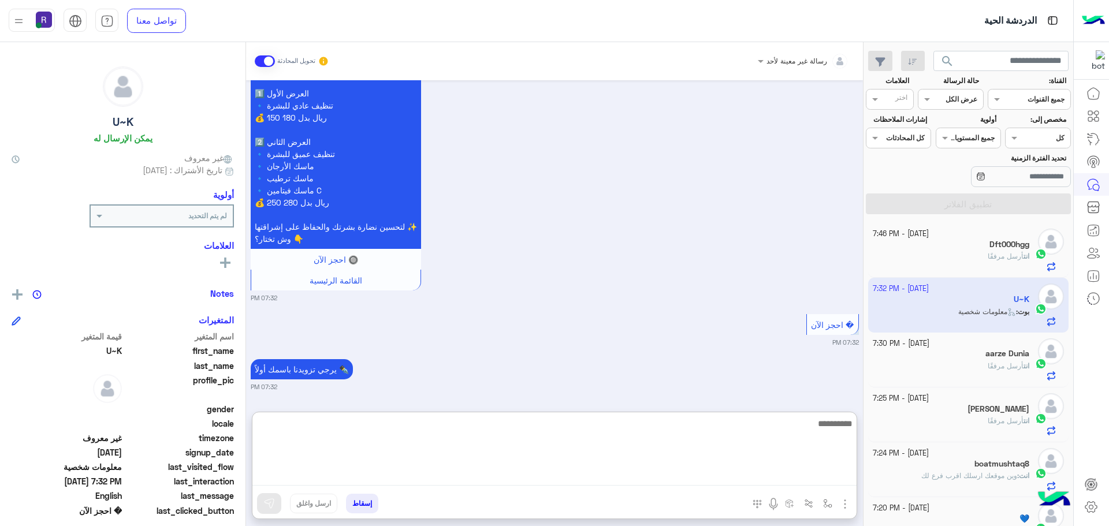
paste textarea "**********"
type textarea "**********"
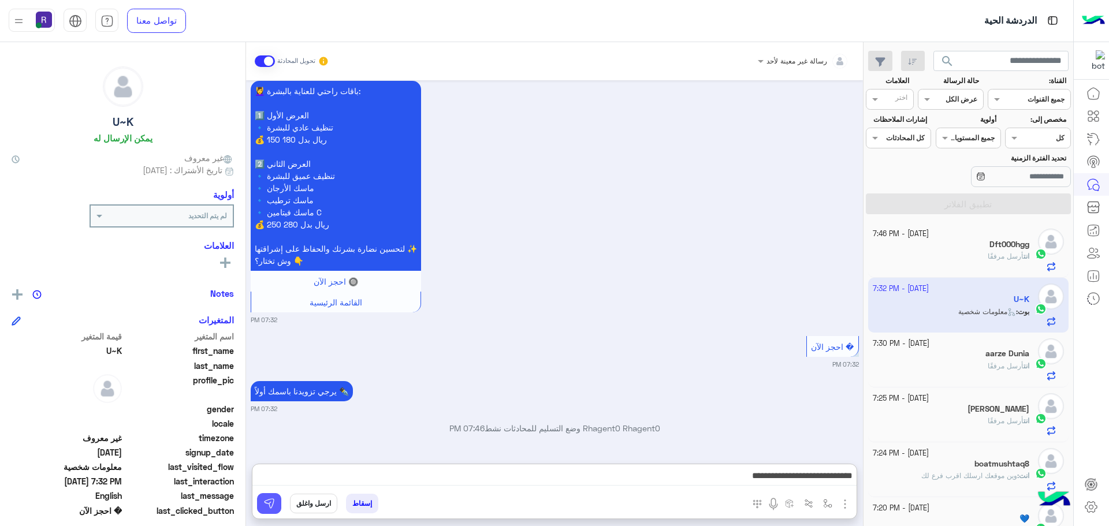
click at [269, 502] on img at bounding box center [269, 504] width 12 height 12
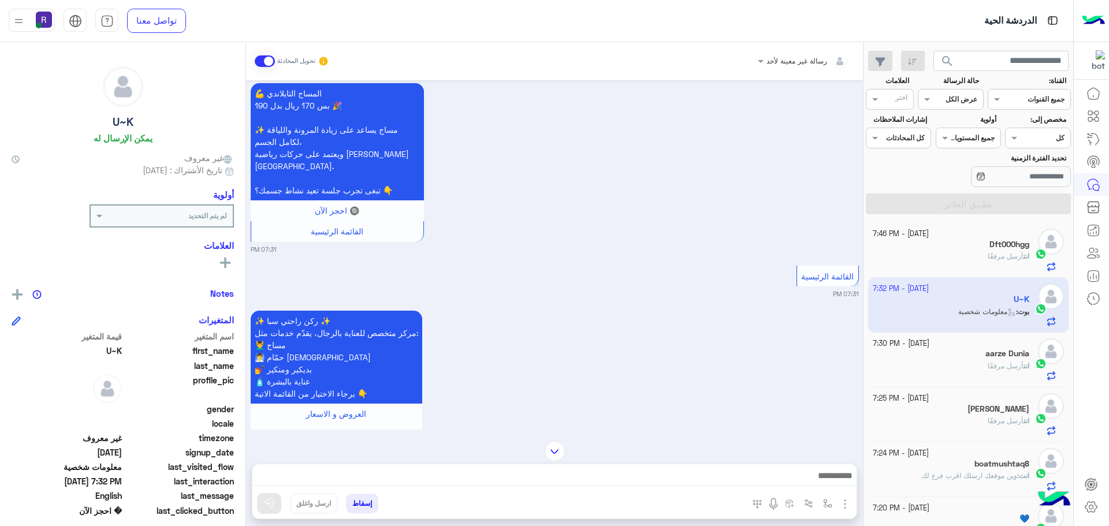
scroll to position [467, 0]
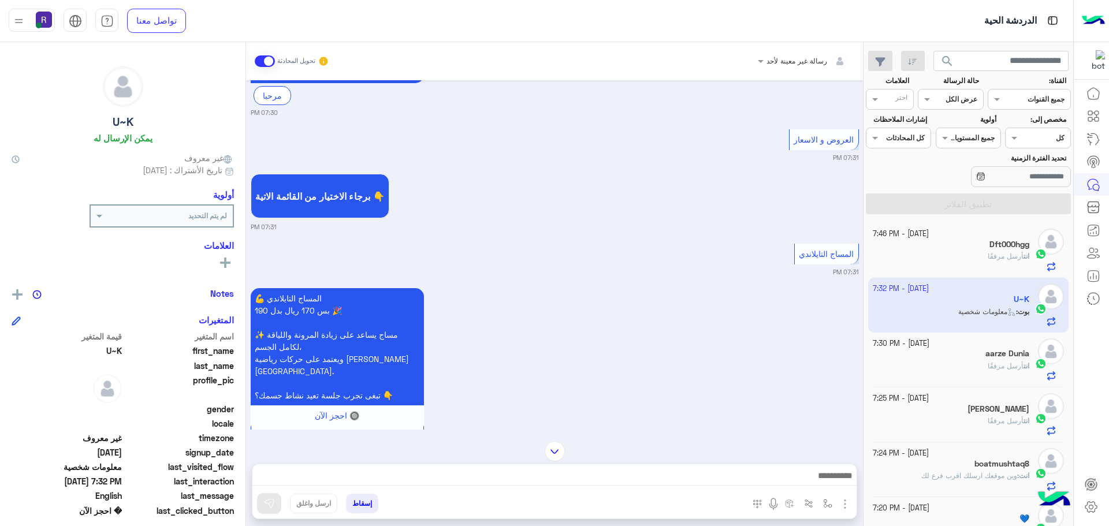
click at [1017, 359] on h5 "aarze Dunia" at bounding box center [1007, 354] width 44 height 10
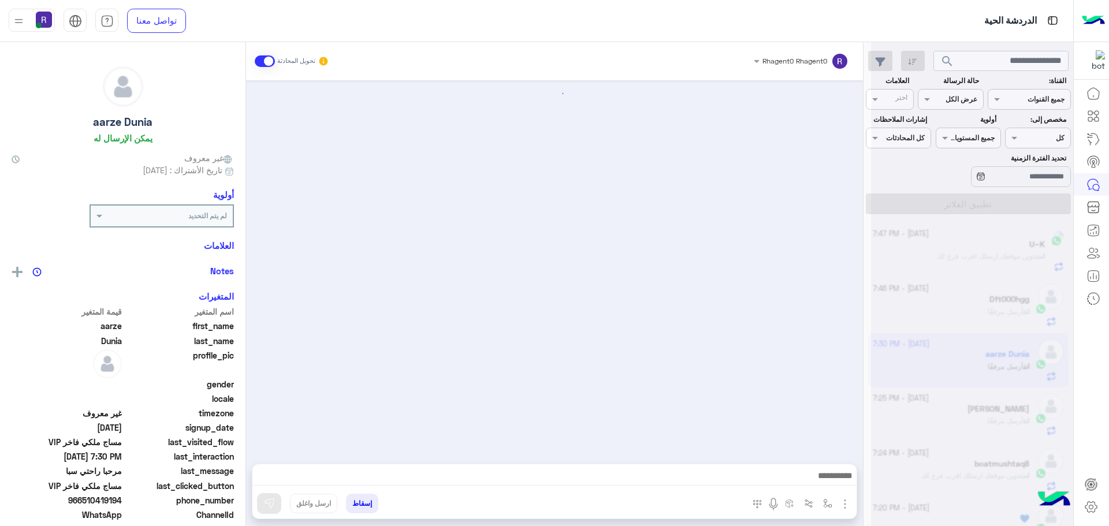
scroll to position [864, 0]
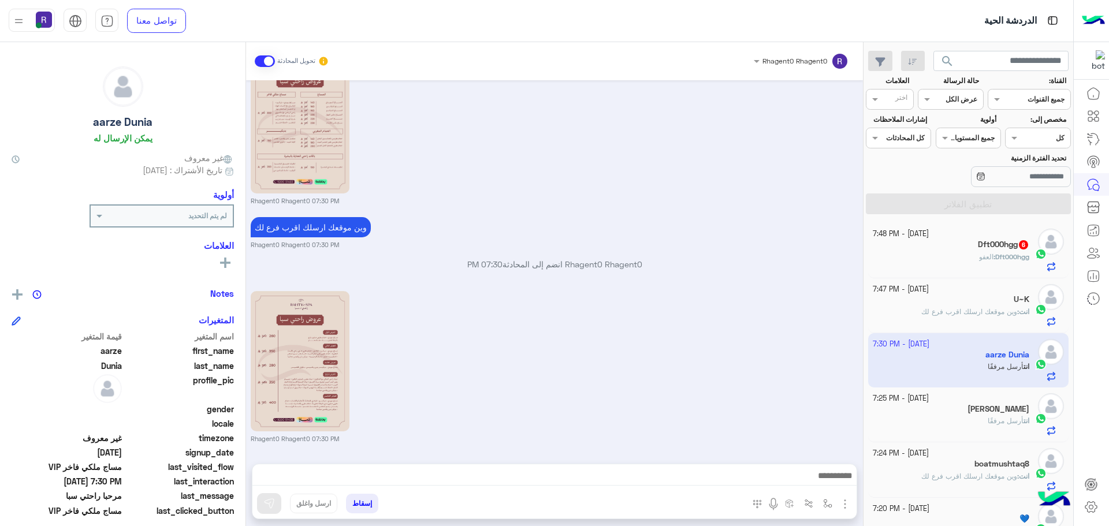
click at [971, 252] on div "Dft000hgg : العفو" at bounding box center [951, 262] width 157 height 20
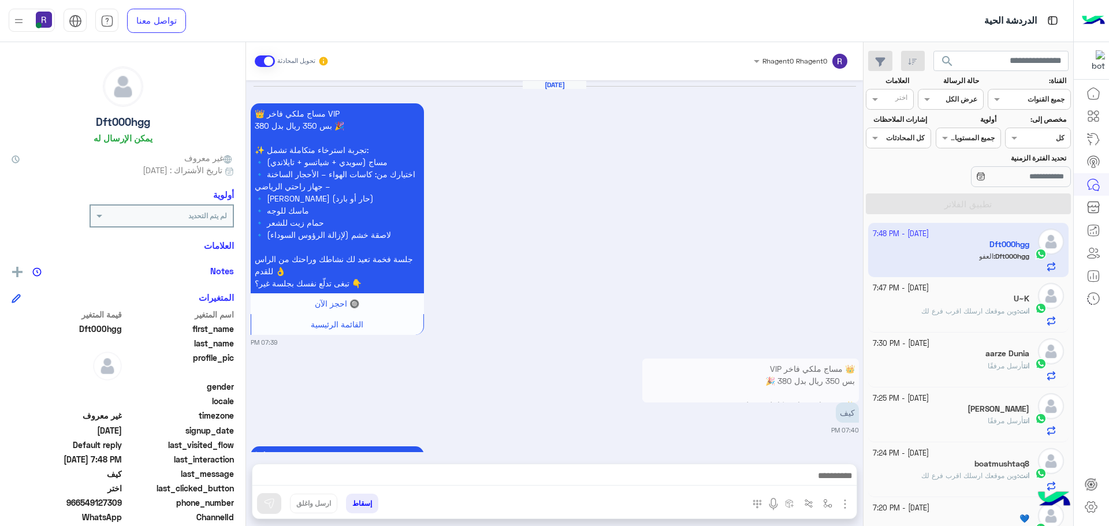
scroll to position [1402, 0]
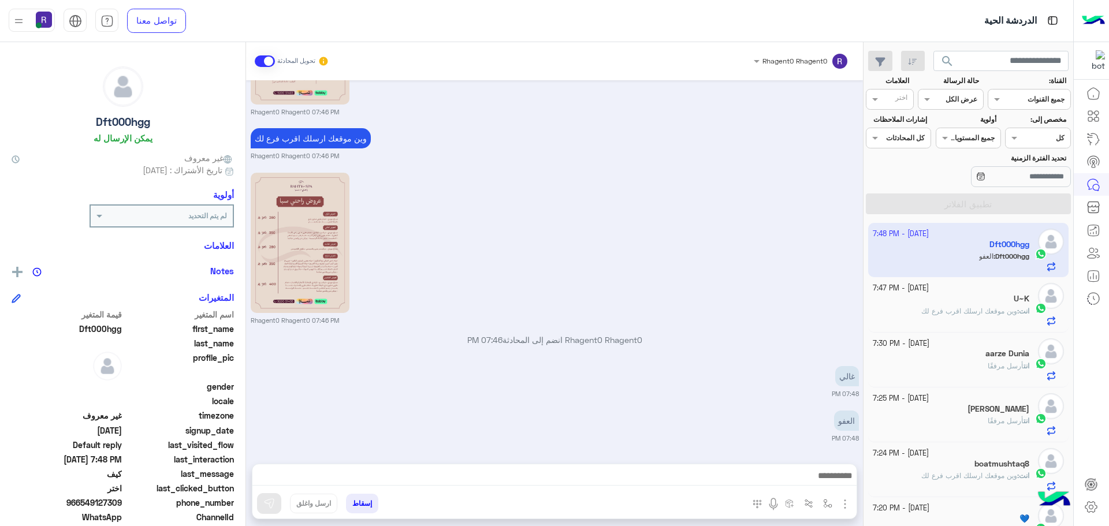
click at [965, 317] on div "انت : وين موقعك ارسلك اقرب فرع لك" at bounding box center [951, 316] width 157 height 20
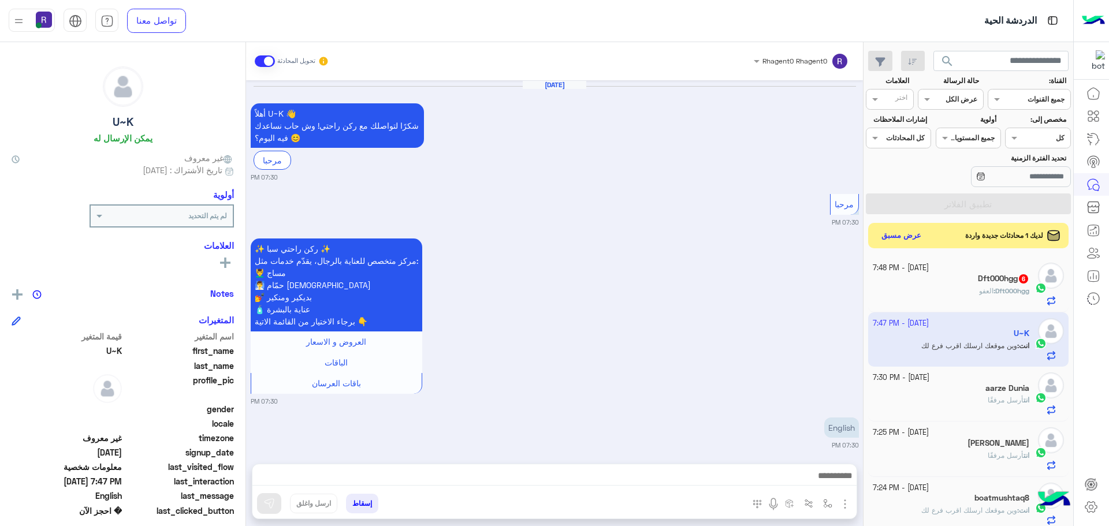
scroll to position [1435, 0]
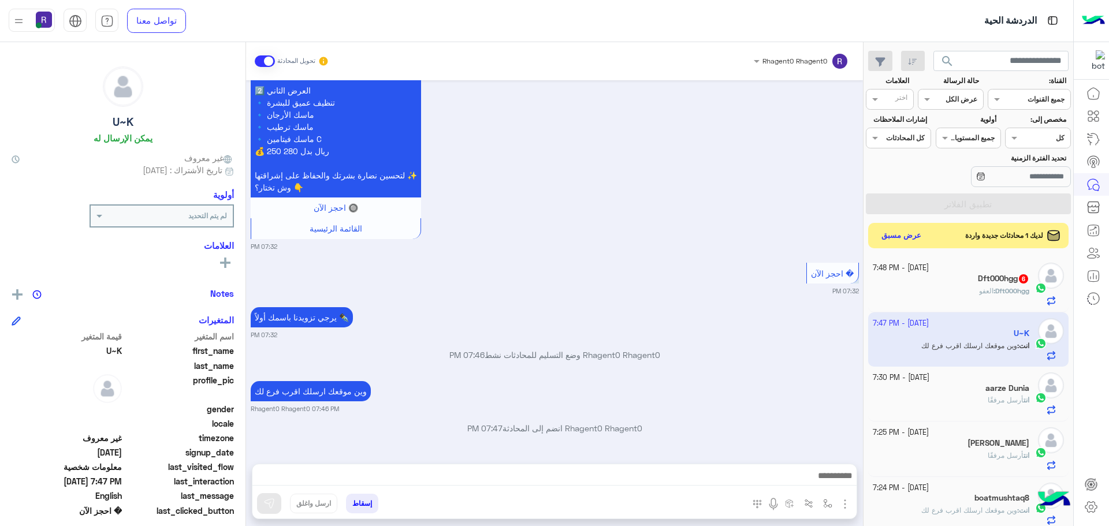
click at [868, 157] on div "تحديد الفترة الزمنية" at bounding box center [969, 171] width 210 height 36
click at [965, 282] on div "Dft000hgg 6" at bounding box center [951, 280] width 157 height 12
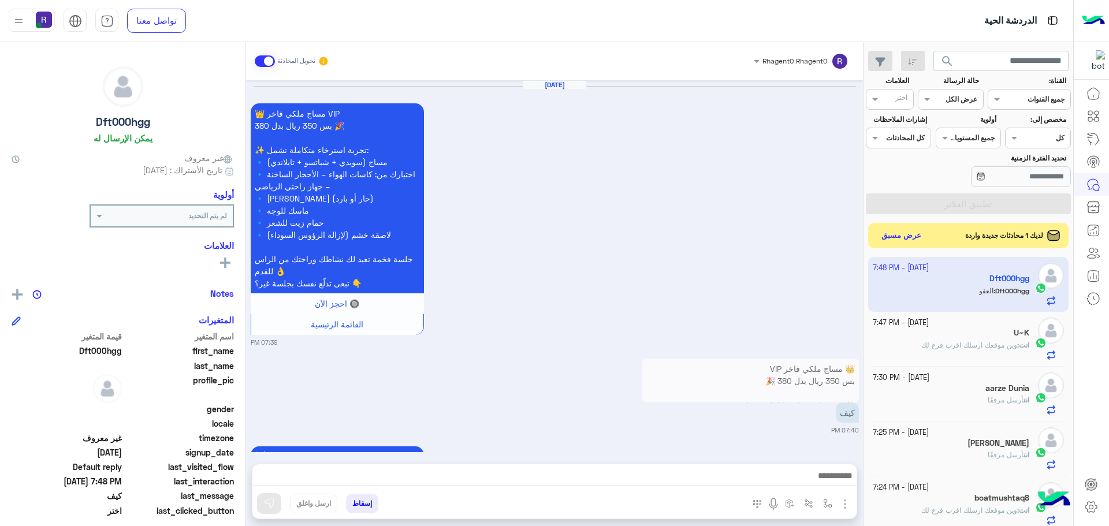
scroll to position [1402, 0]
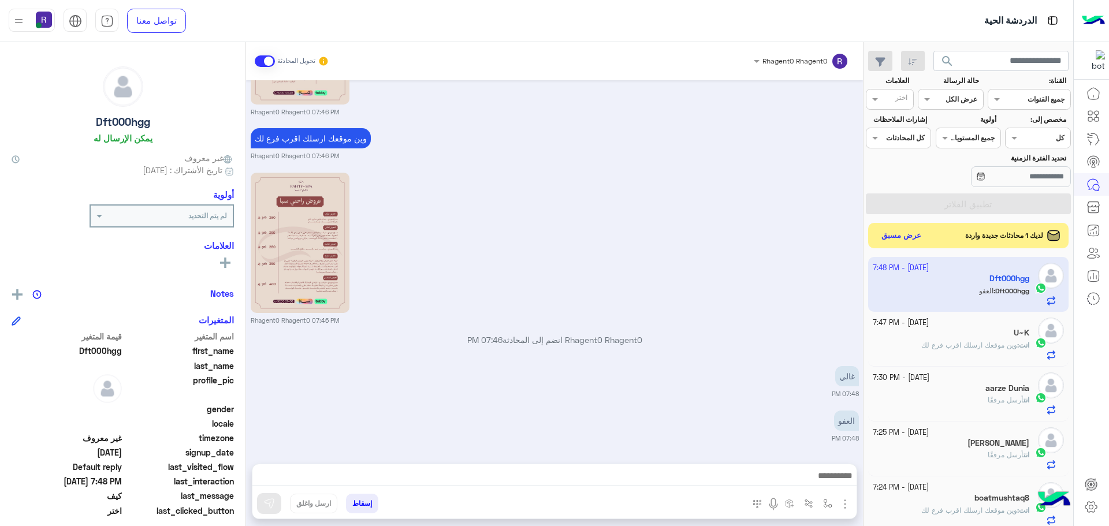
click at [472, 398] on small "07:48 PM" at bounding box center [555, 393] width 608 height 9
click at [900, 229] on button "عرض مسبق" at bounding box center [901, 236] width 49 height 16
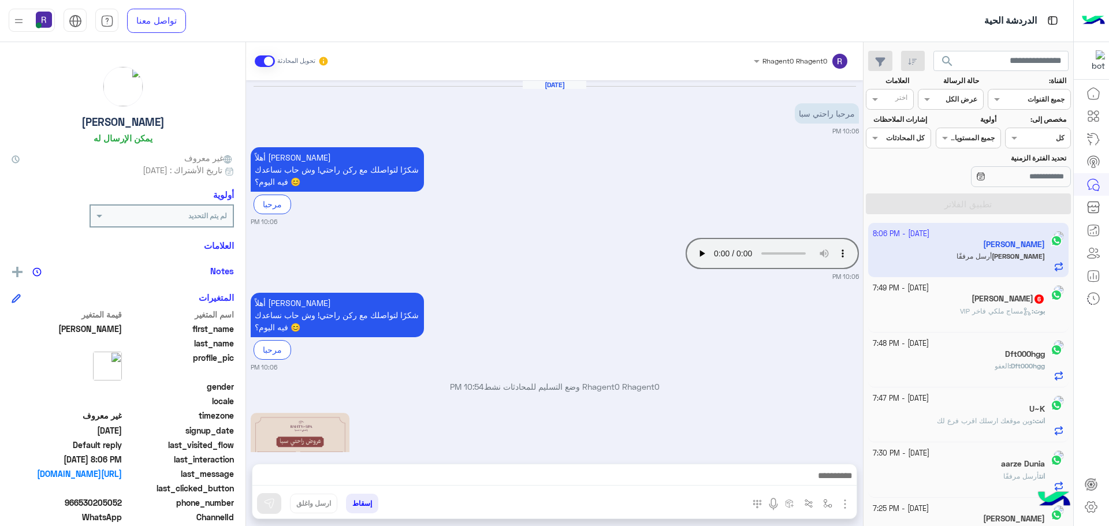
scroll to position [551, 0]
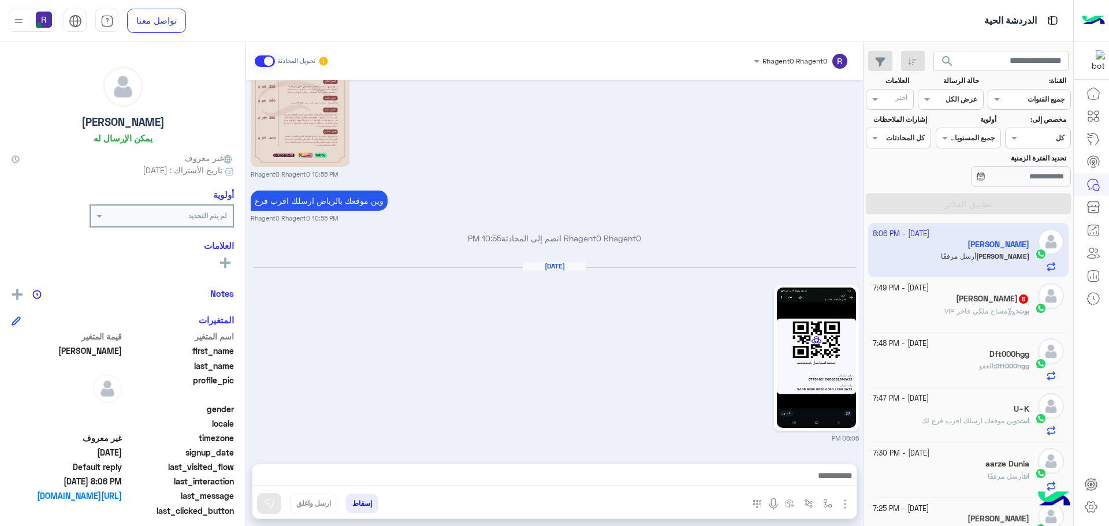
click at [968, 319] on div "بوت : مساج ملكي فاخر VIP" at bounding box center [951, 316] width 157 height 20
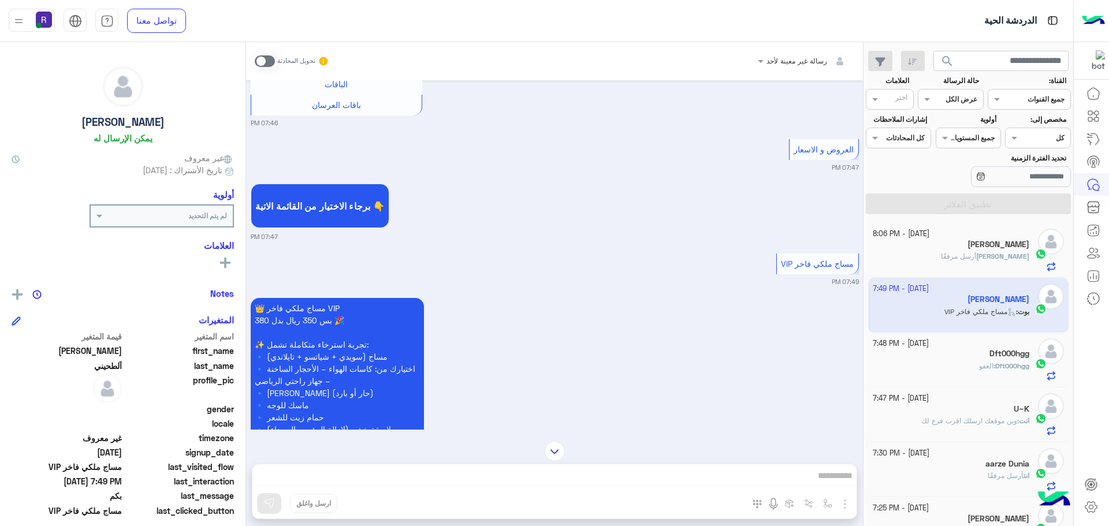
scroll to position [701, 0]
